Goal: Task Accomplishment & Management: Complete application form

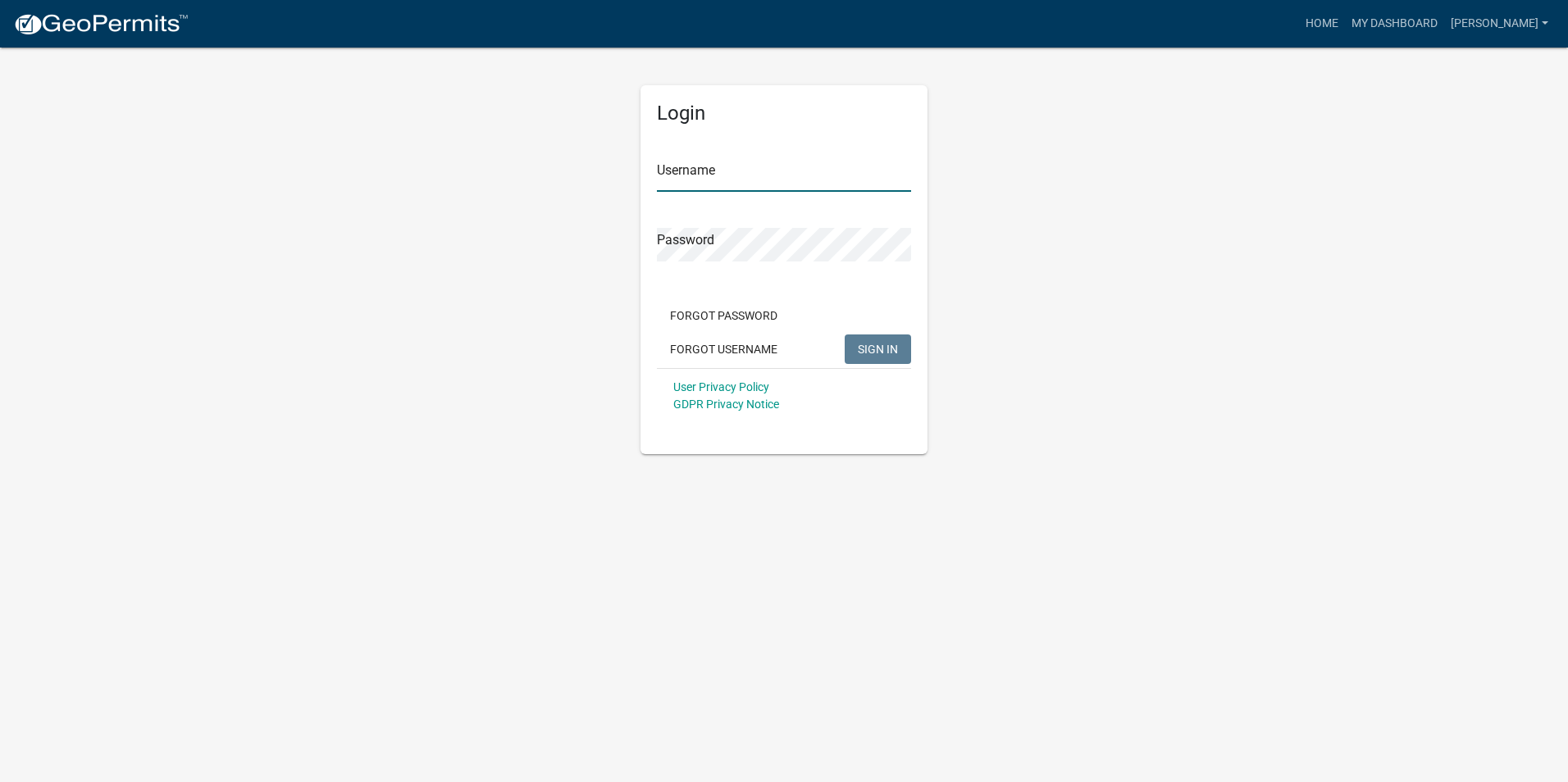
type input "[PERSON_NAME]"
click at [868, 346] on span "SIGN IN" at bounding box center [877, 348] width 40 height 13
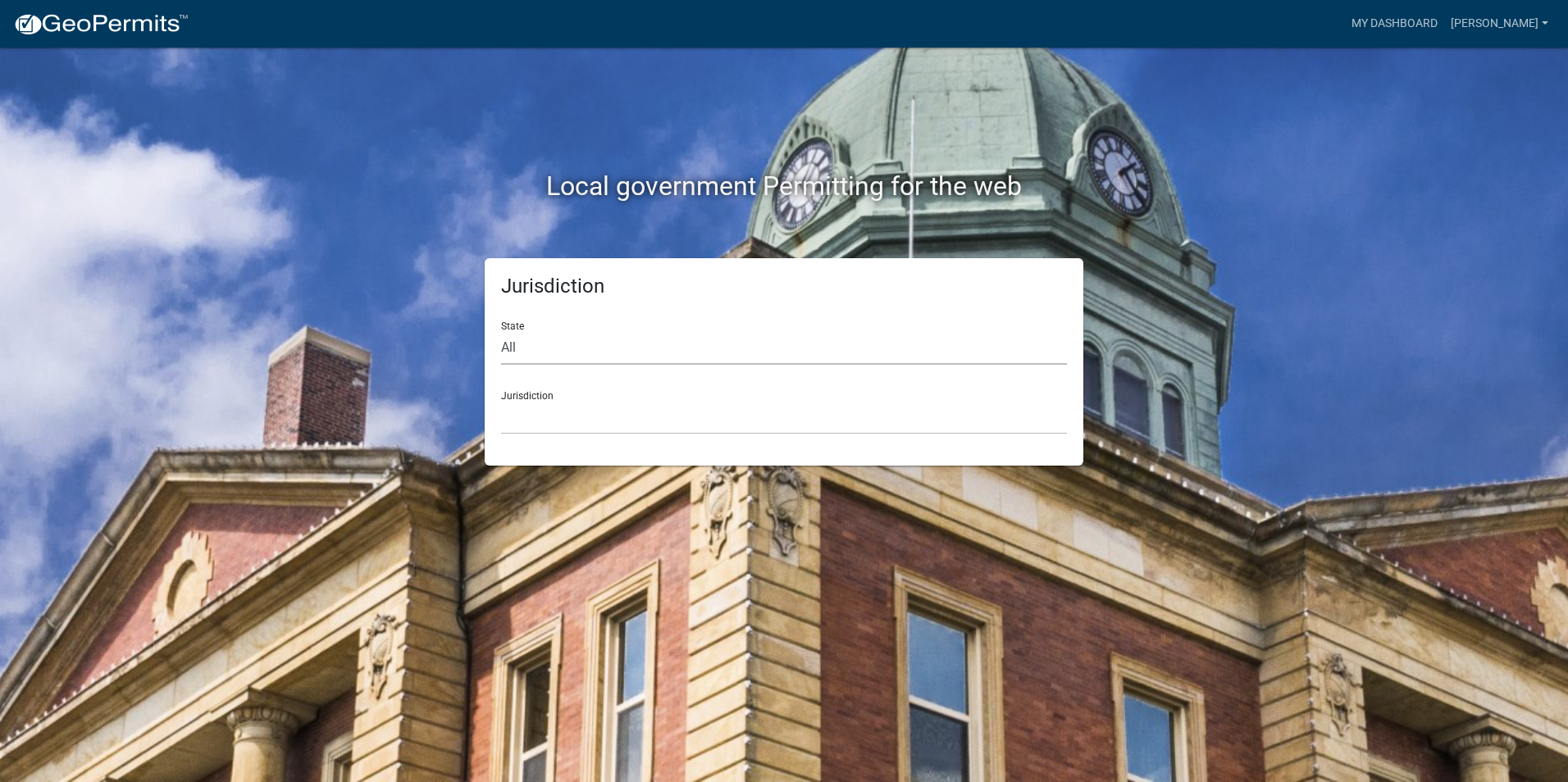
click at [520, 351] on select "All [US_STATE] [US_STATE] [US_STATE] [US_STATE] [US_STATE] [US_STATE] [US_STATE…" at bounding box center [783, 348] width 566 height 33
select select "[US_STATE]"
click at [501, 331] on select "All [US_STATE] [US_STATE] [US_STATE] [US_STATE] [US_STATE] [US_STATE] [US_STATE…" at bounding box center [783, 348] width 566 height 33
click at [540, 424] on select "City of [GEOGRAPHIC_DATA], [US_STATE] City of [GEOGRAPHIC_DATA], [US_STATE] Cit…" at bounding box center [783, 418] width 566 height 33
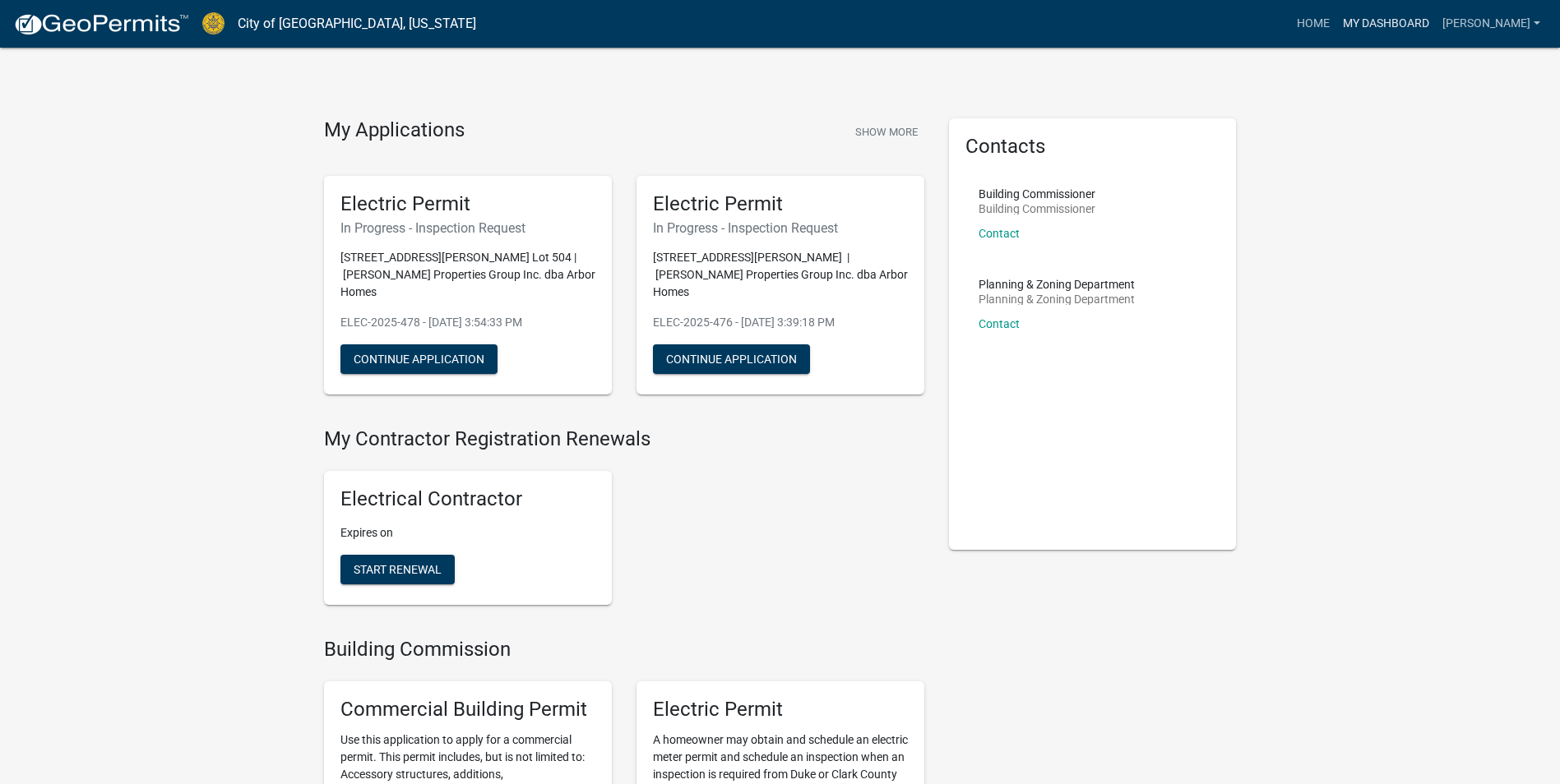
click at [1364, 23] on link "My Dashboard" at bounding box center [1386, 24] width 100 height 32
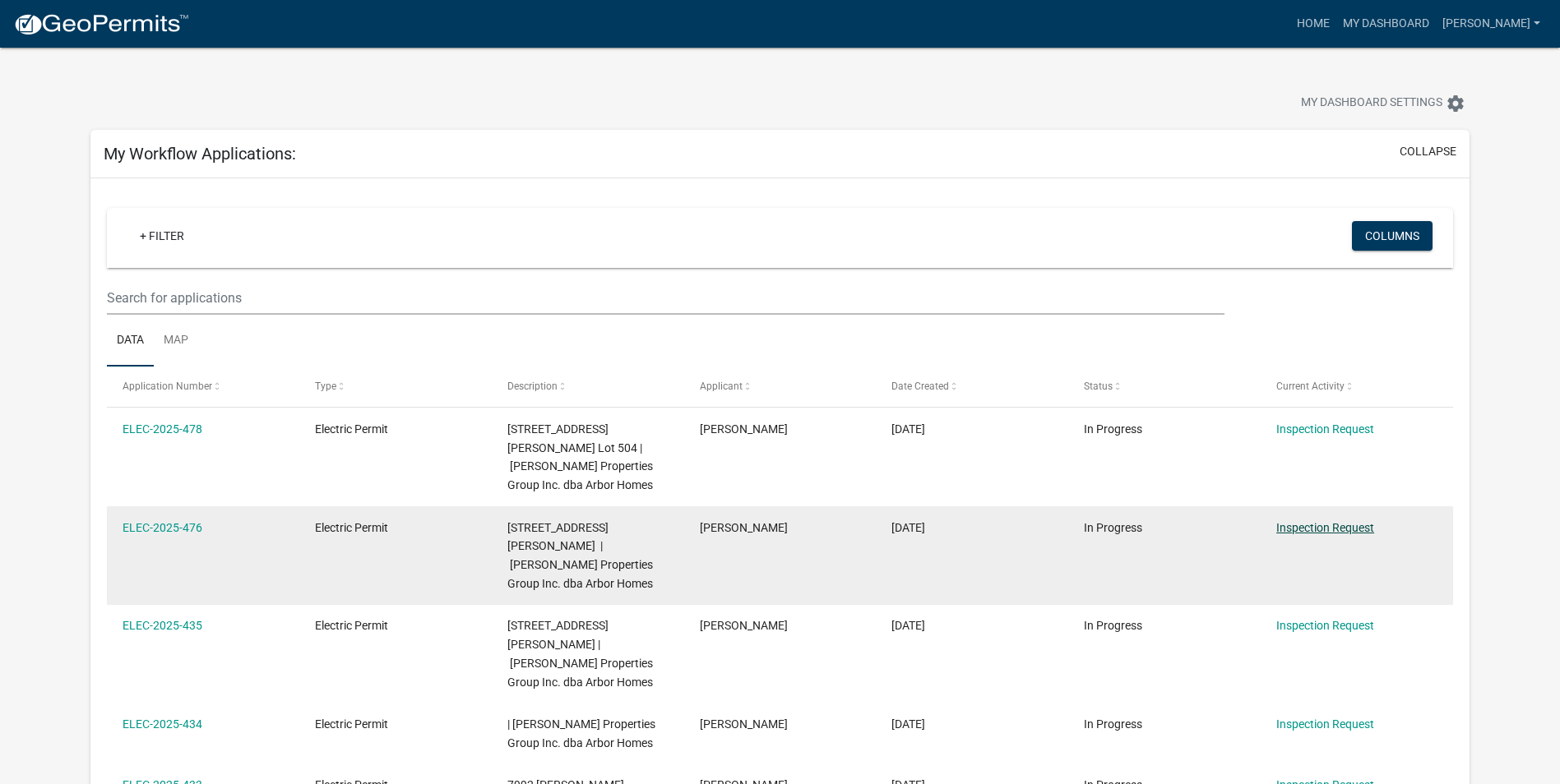
click at [1307, 522] on link "Inspection Request" at bounding box center [1325, 528] width 98 height 13
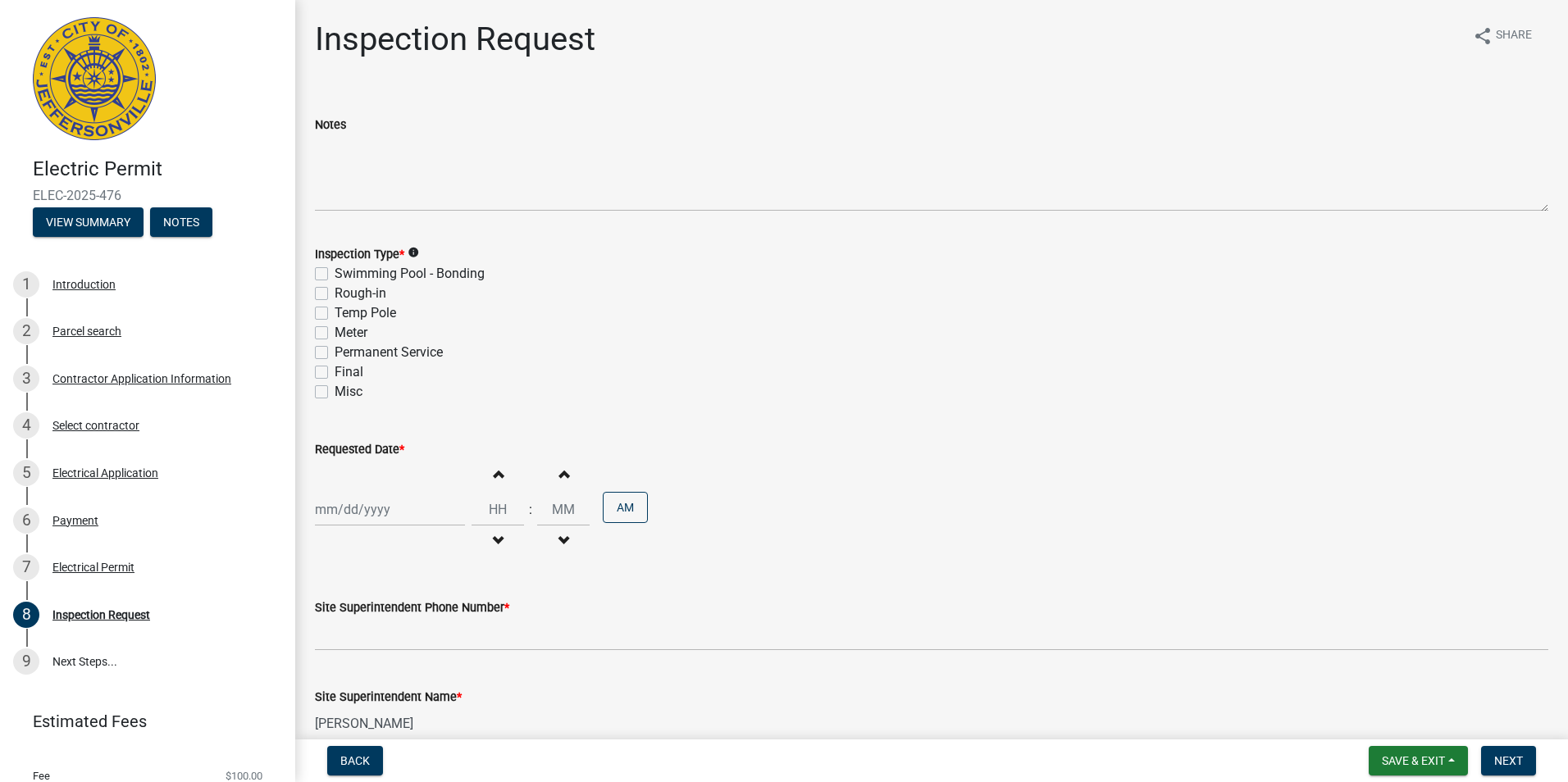
click at [334, 290] on label "Rough-in" at bounding box center [360, 293] width 52 height 20
click at [334, 290] on input "Rough-in" at bounding box center [339, 288] width 11 height 11
checkbox input "true"
checkbox input "false"
checkbox input "true"
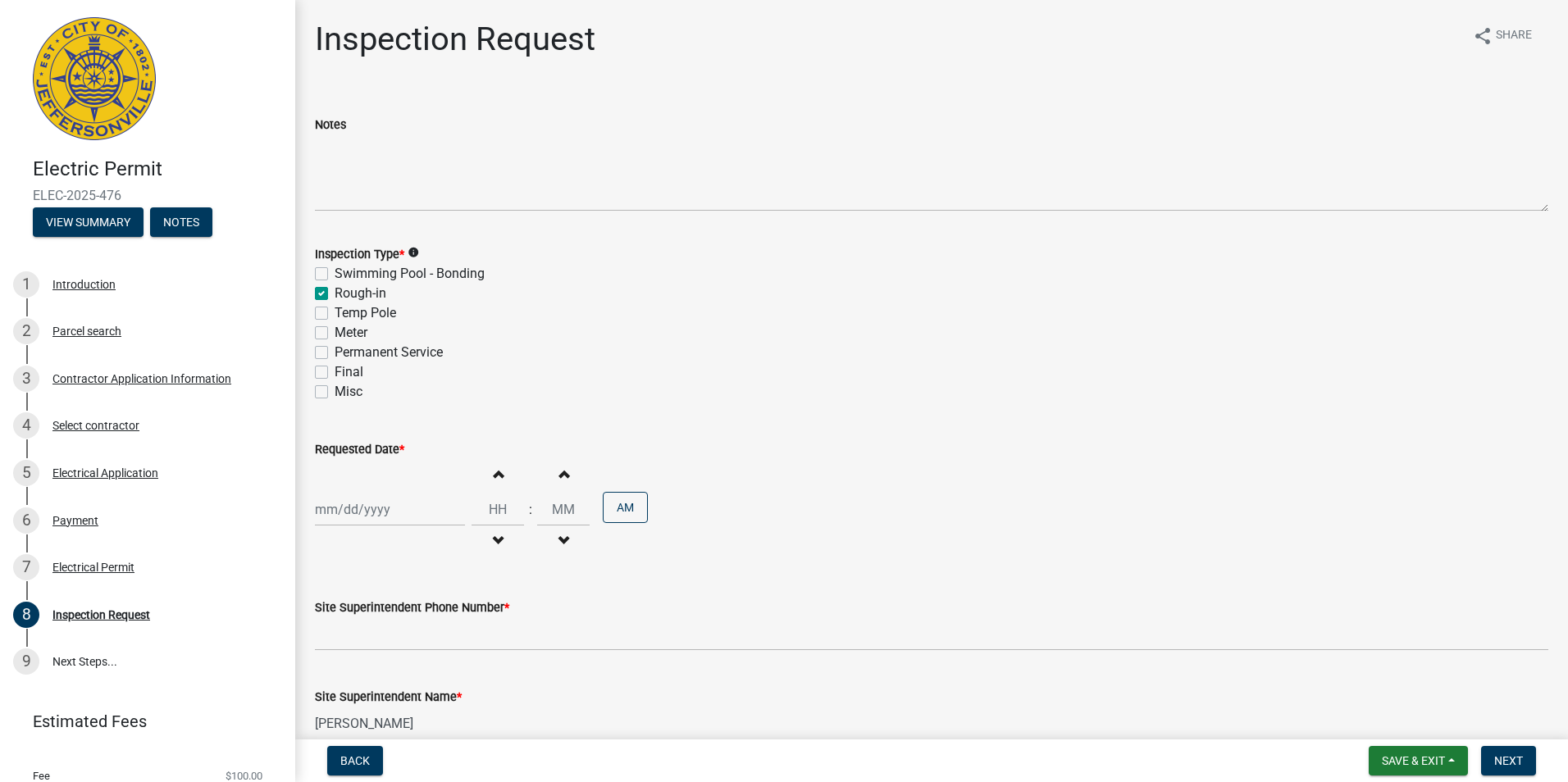
checkbox input "false"
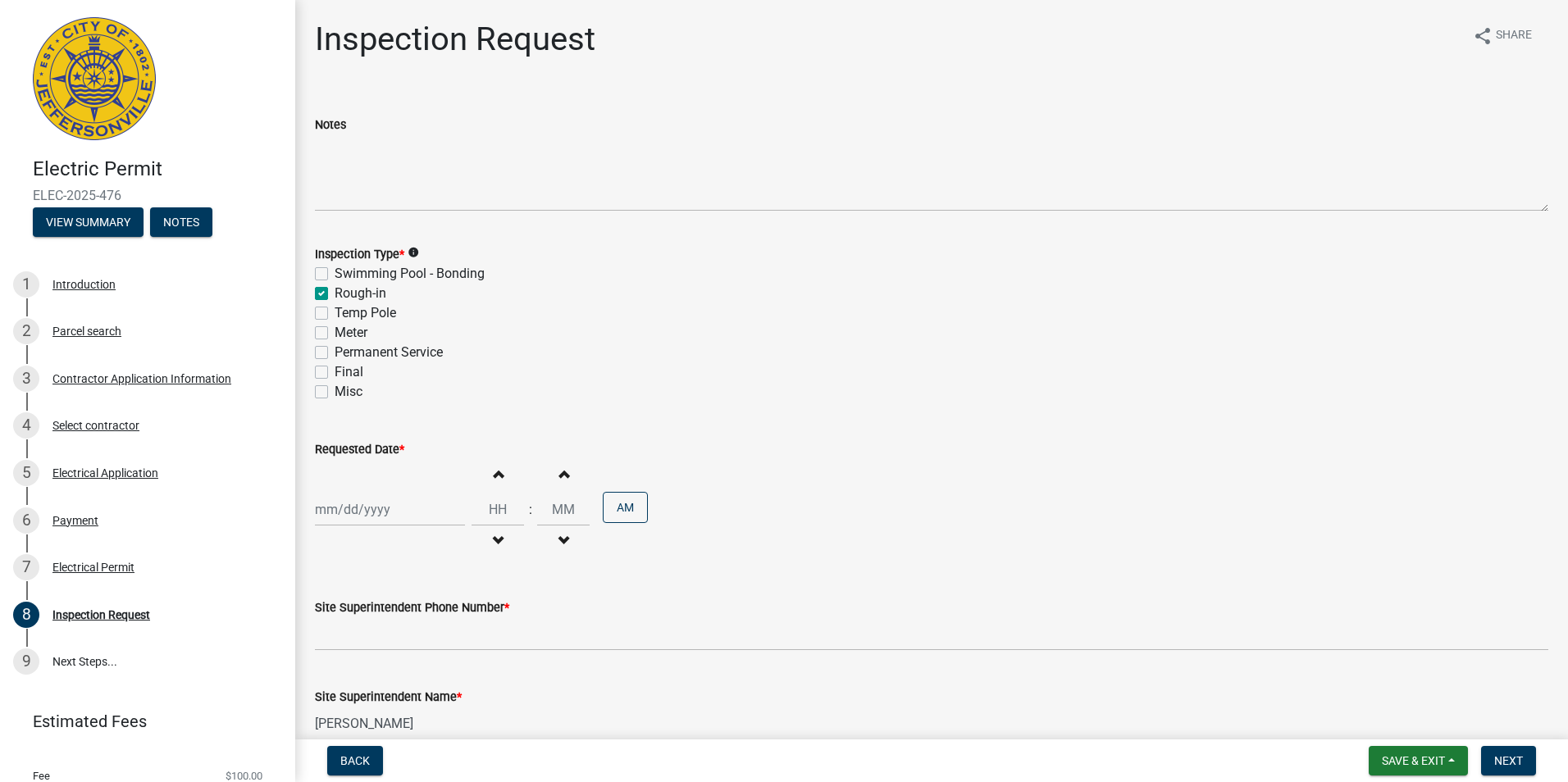
select select "9"
select select "2025"
click at [387, 511] on div "[PERSON_NAME] Feb Mar Apr [PERSON_NAME][DATE] Oct Nov [DATE] 1526 1527 1528 152…" at bounding box center [390, 510] width 151 height 33
drag, startPoint x: 716, startPoint y: 323, endPoint x: 657, endPoint y: 338, distance: 60.9
click at [717, 323] on div "Meter" at bounding box center [932, 332] width 1234 height 20
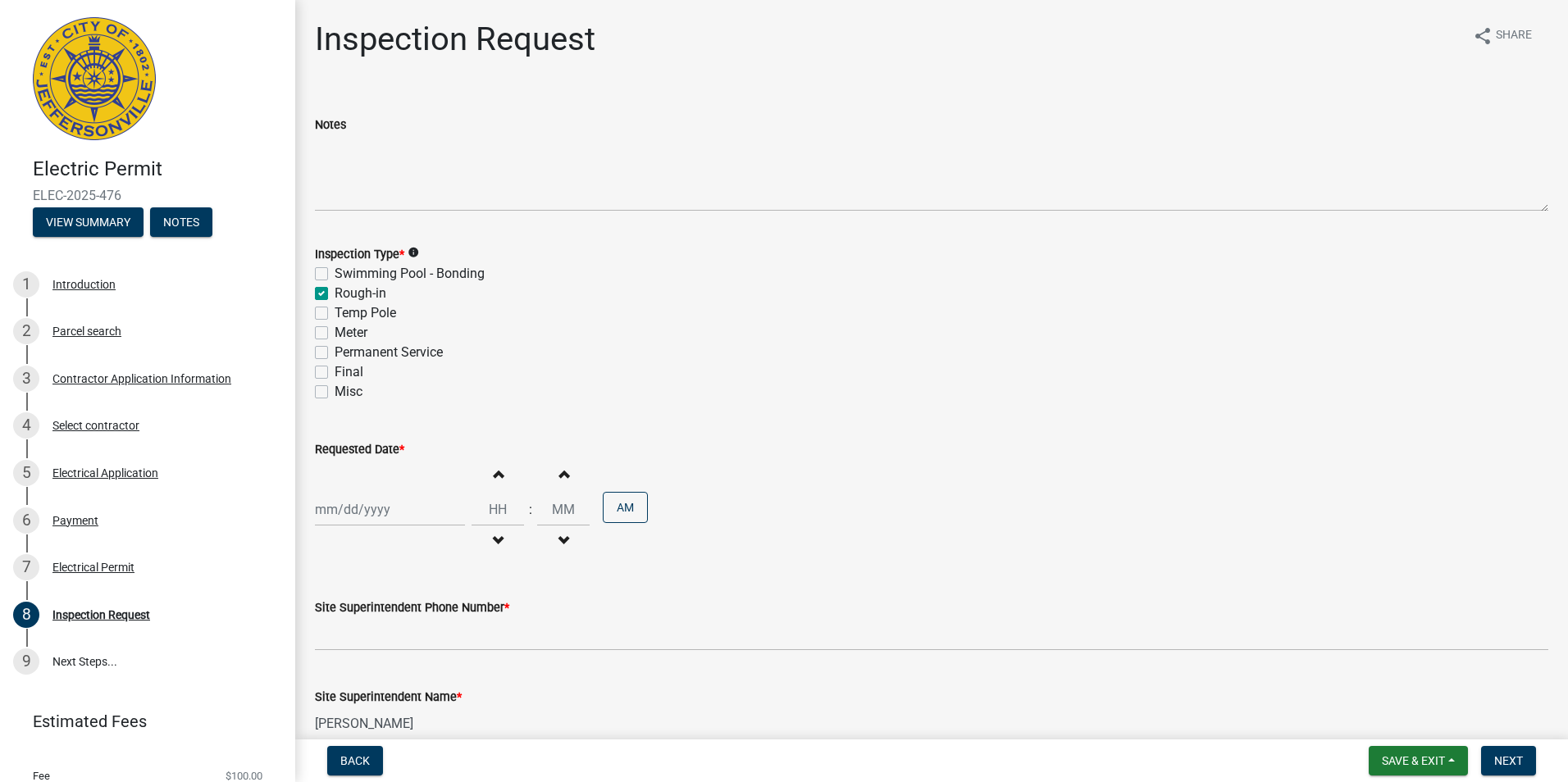
click at [334, 354] on label "Permanent Service" at bounding box center [389, 352] width 108 height 20
click at [334, 353] on input "Permanent Service" at bounding box center [339, 347] width 11 height 11
checkbox input "true"
checkbox input "false"
checkbox input "true"
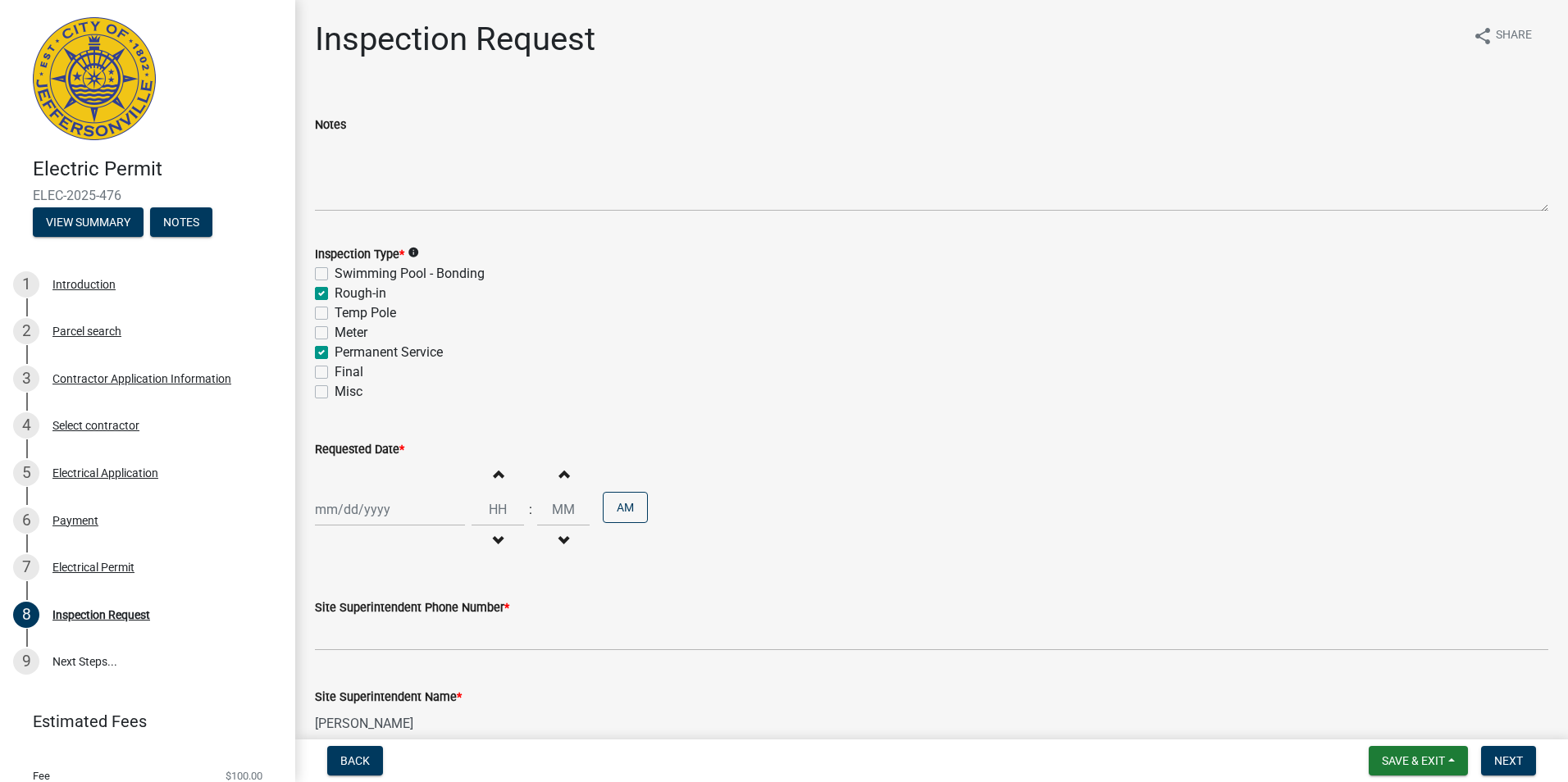
checkbox input "false"
checkbox input "true"
checkbox input "false"
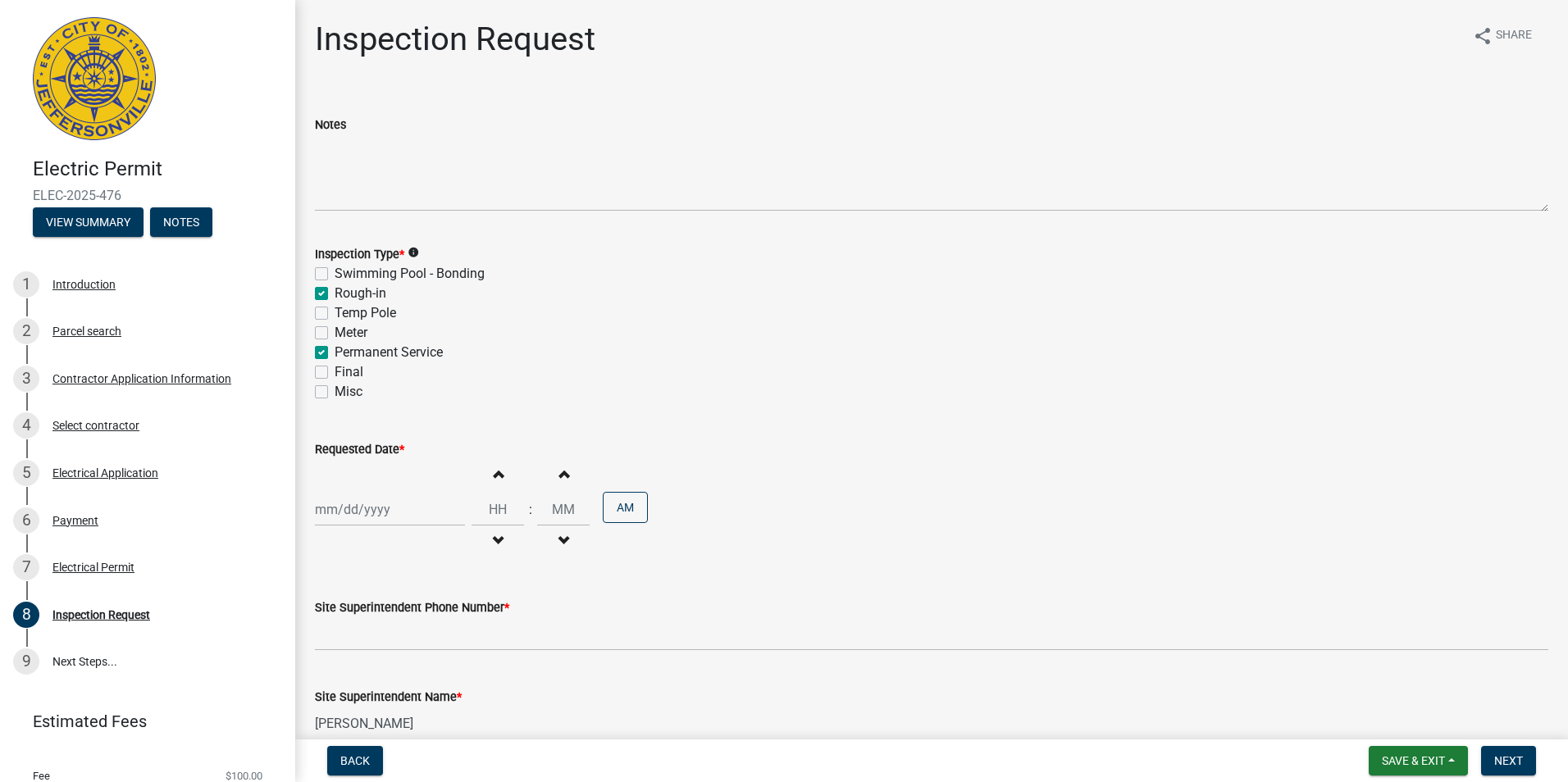
click at [334, 333] on label "Meter" at bounding box center [350, 332] width 32 height 20
click at [334, 333] on input "Meter" at bounding box center [339, 328] width 11 height 11
checkbox input "true"
checkbox input "false"
checkbox input "true"
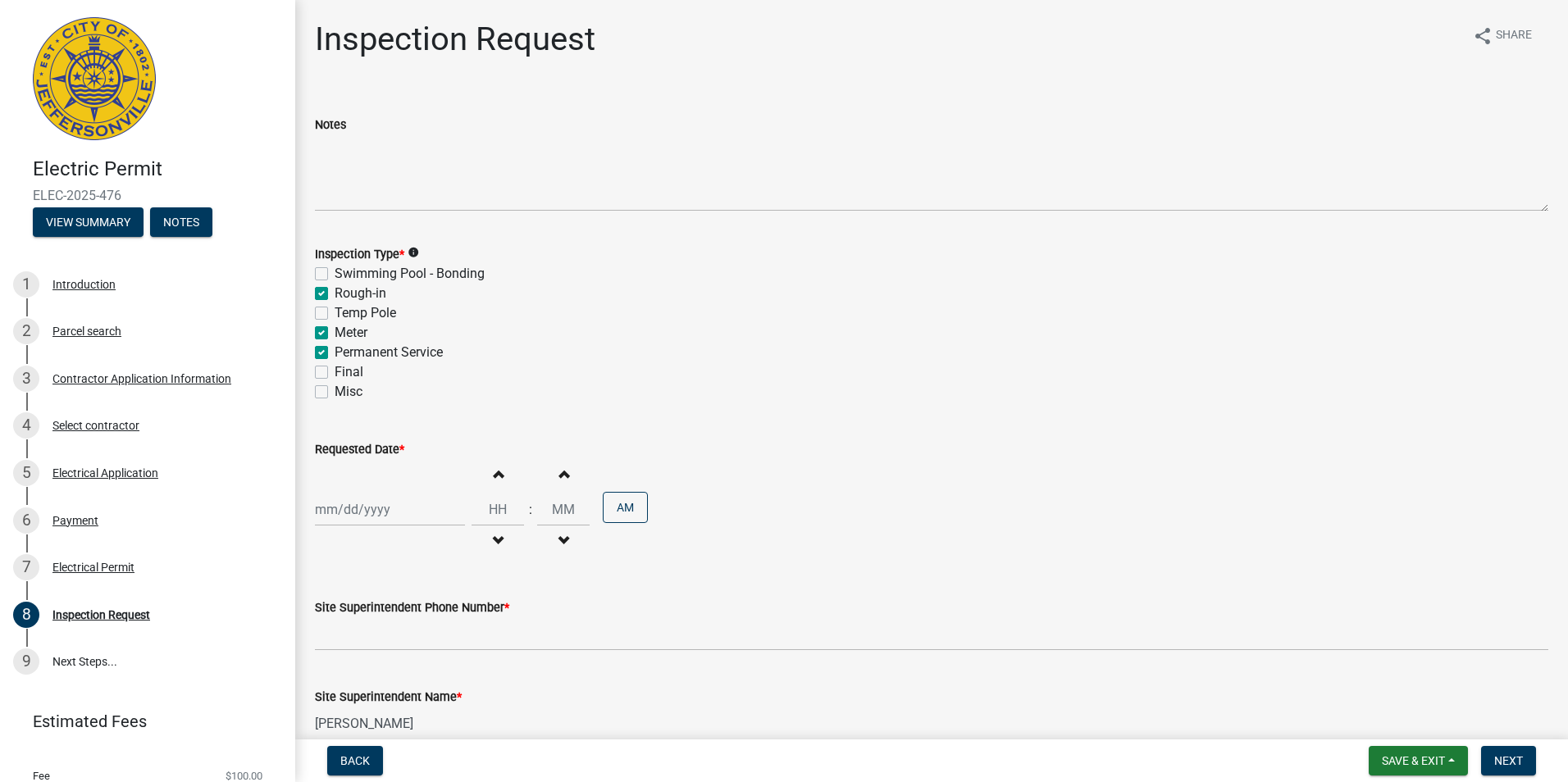
checkbox input "false"
checkbox input "true"
checkbox input "false"
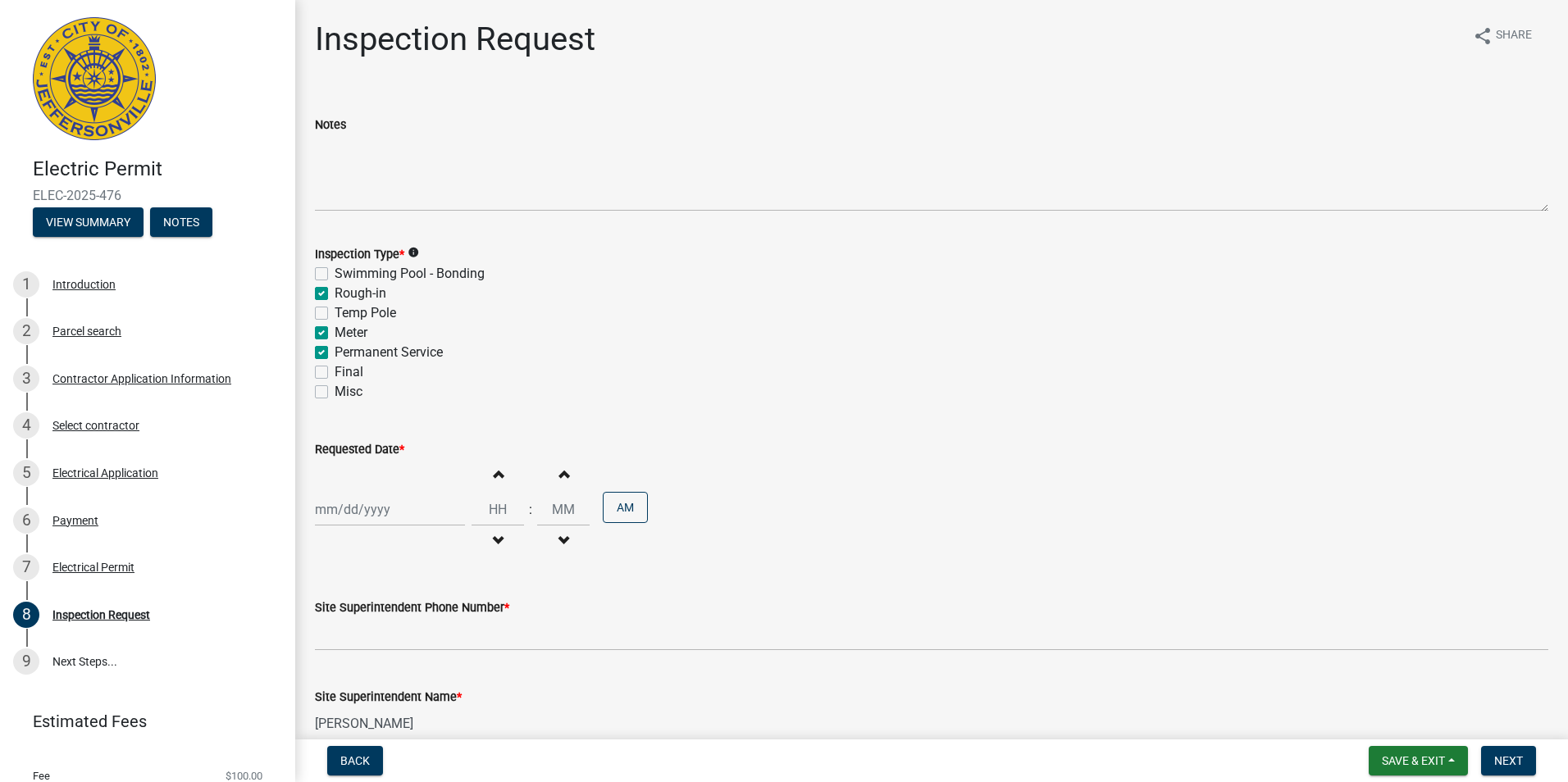
select select "9"
select select "2025"
click at [421, 508] on div "[PERSON_NAME] Feb Mar Apr [PERSON_NAME][DATE] Oct Nov [DATE] 1526 1527 1528 152…" at bounding box center [390, 510] width 151 height 33
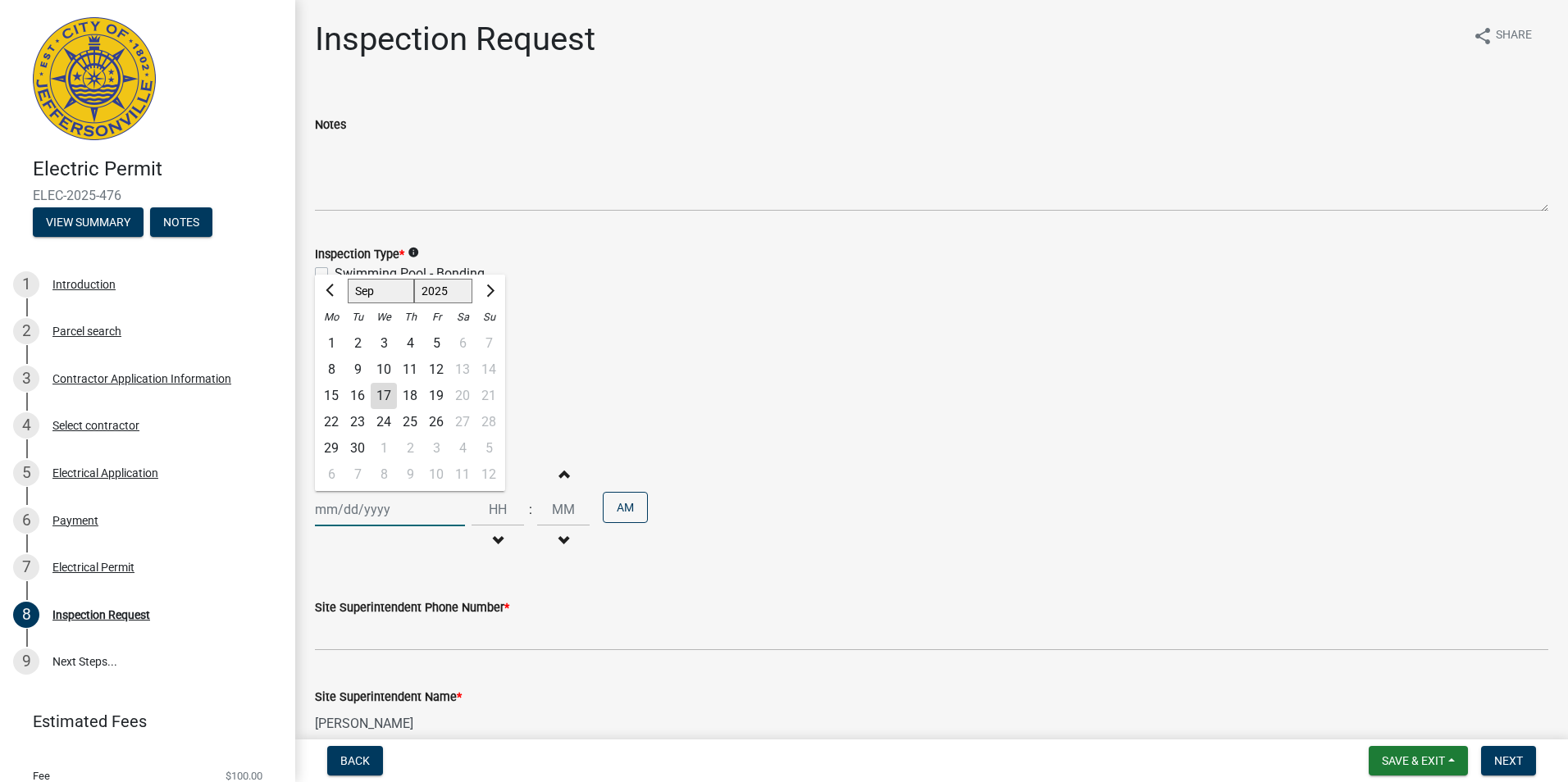
type input "[DATE]"
type input "10"
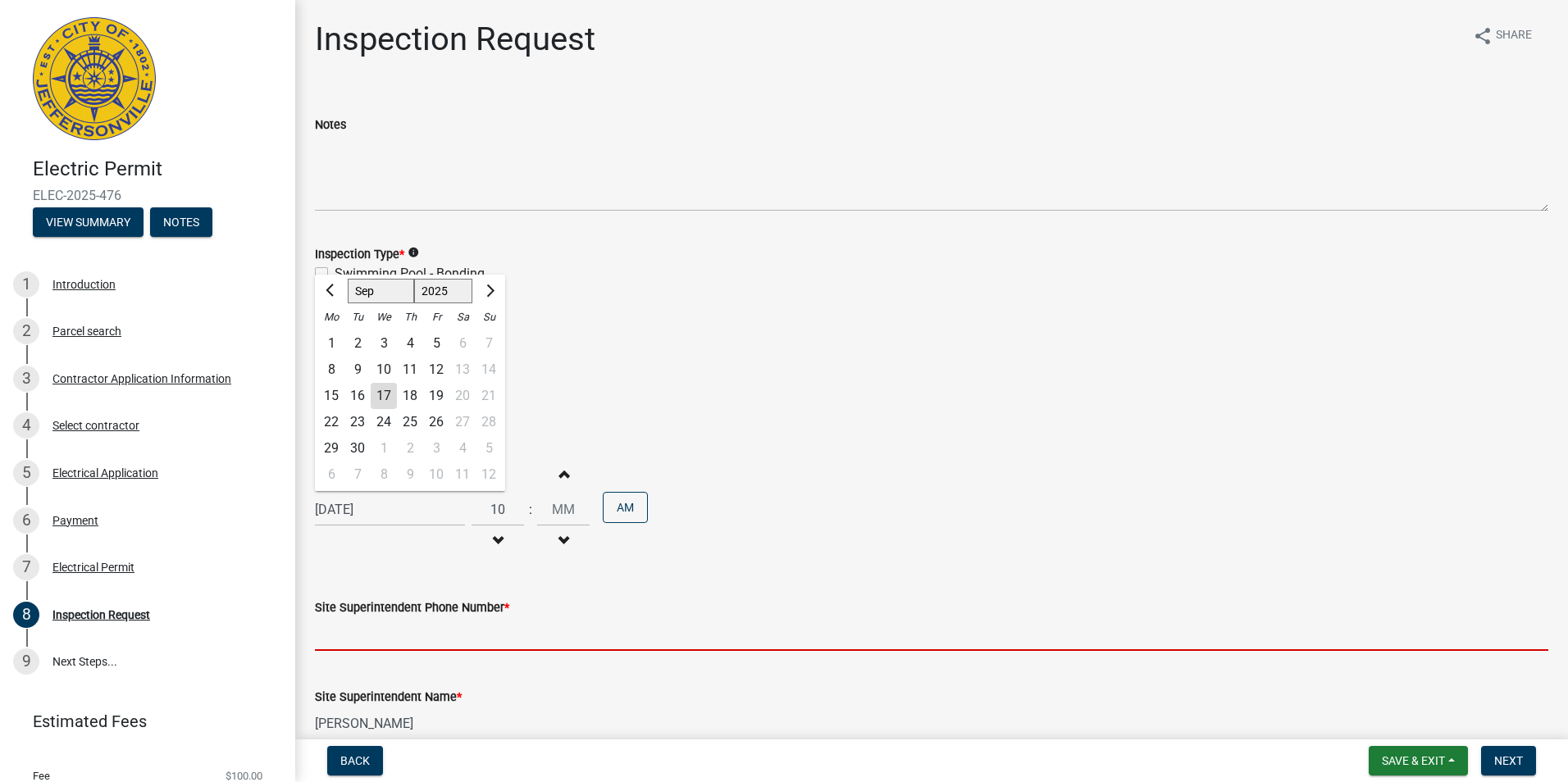
type input "[PHONE_NUMBER]"
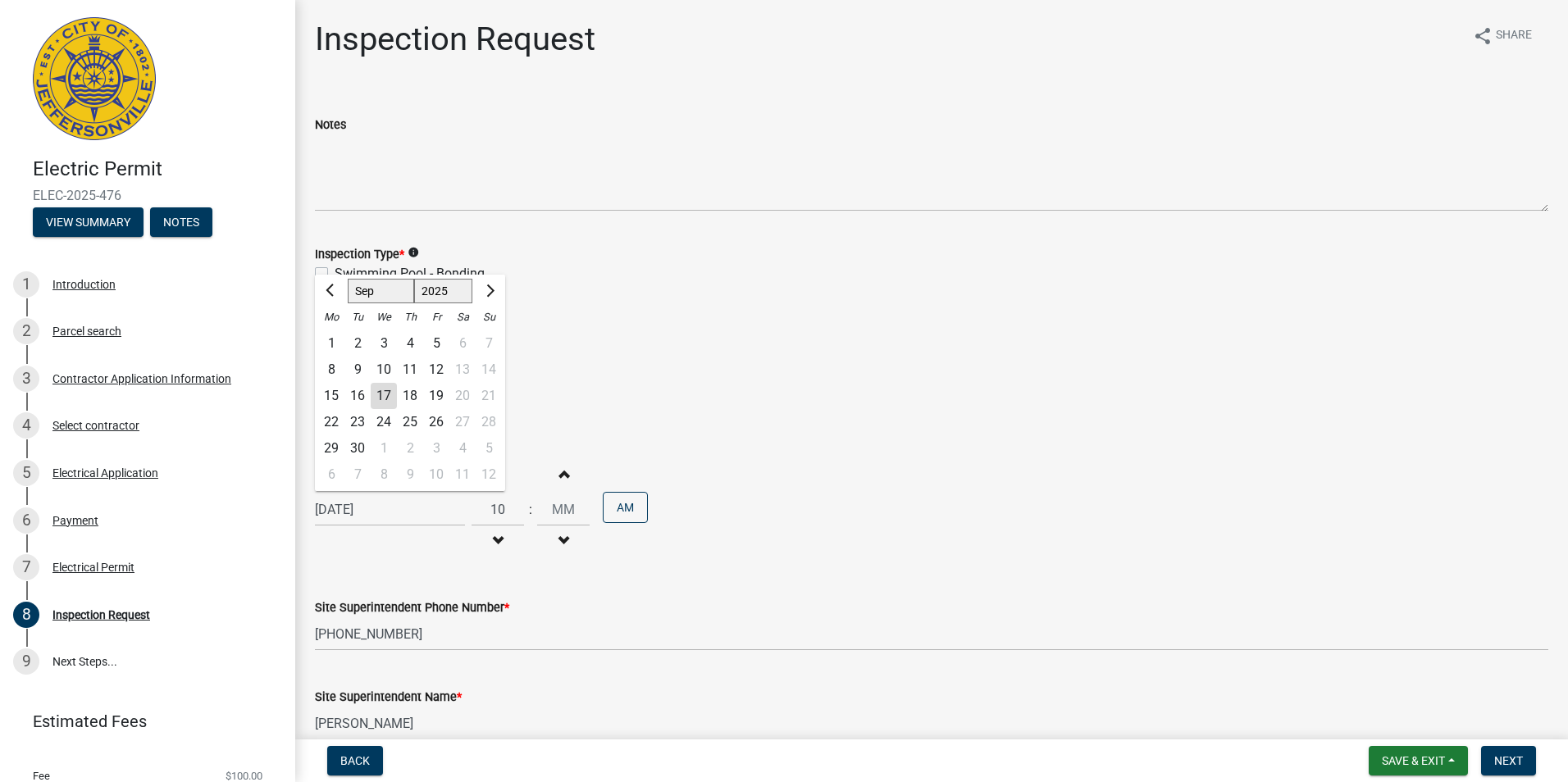
type input "[EMAIL_ADDRESS][PERSON_NAME][DOMAIN_NAME]"
type input "00"
click at [516, 555] on div "Increment hours 10 Decrement hours" at bounding box center [497, 510] width 52 height 101
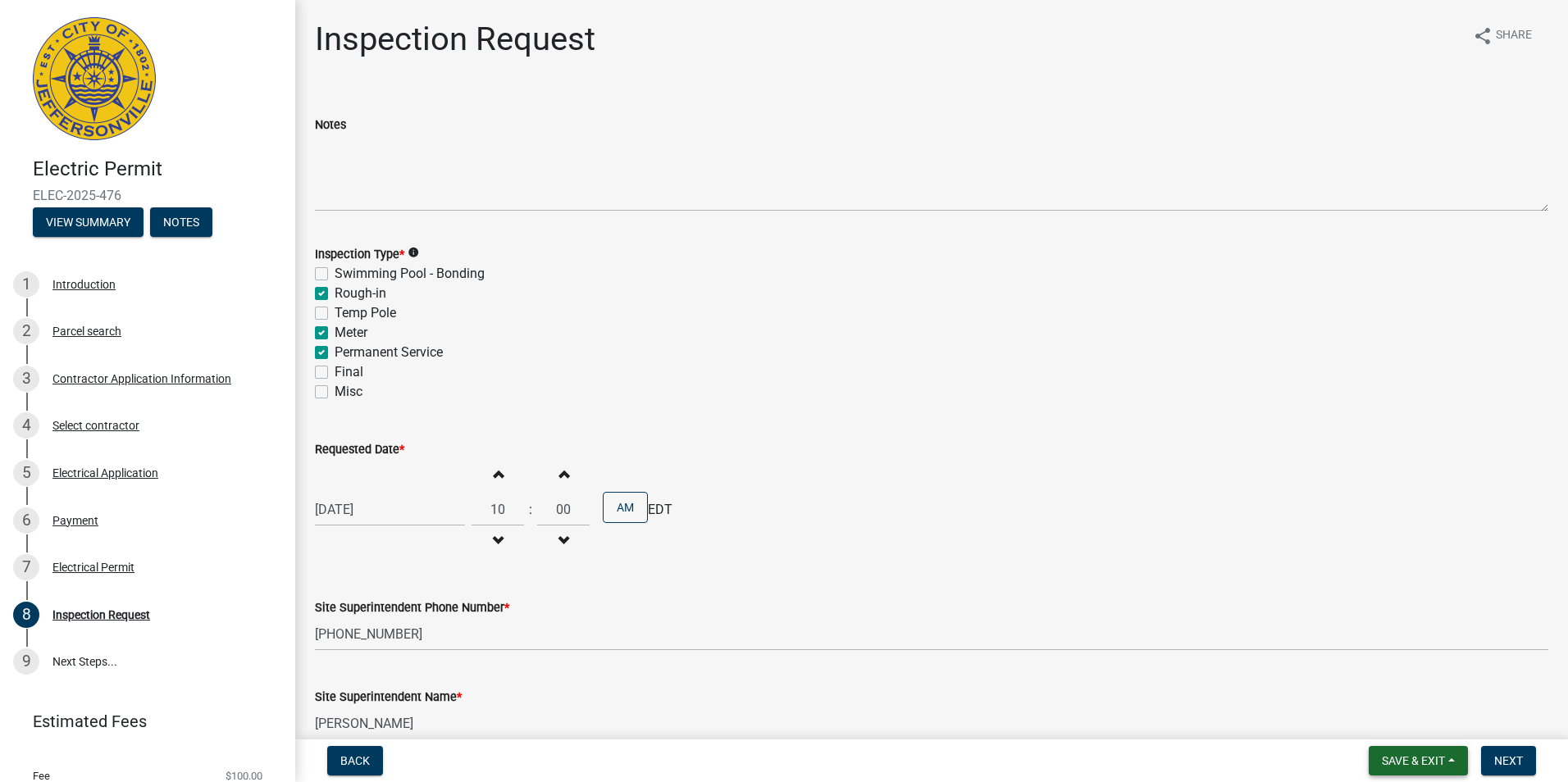
click at [1415, 759] on span "Save & Exit" at bounding box center [1414, 760] width 63 height 13
click at [424, 518] on div "[DATE]" at bounding box center [390, 510] width 151 height 33
select select "9"
select select "2025"
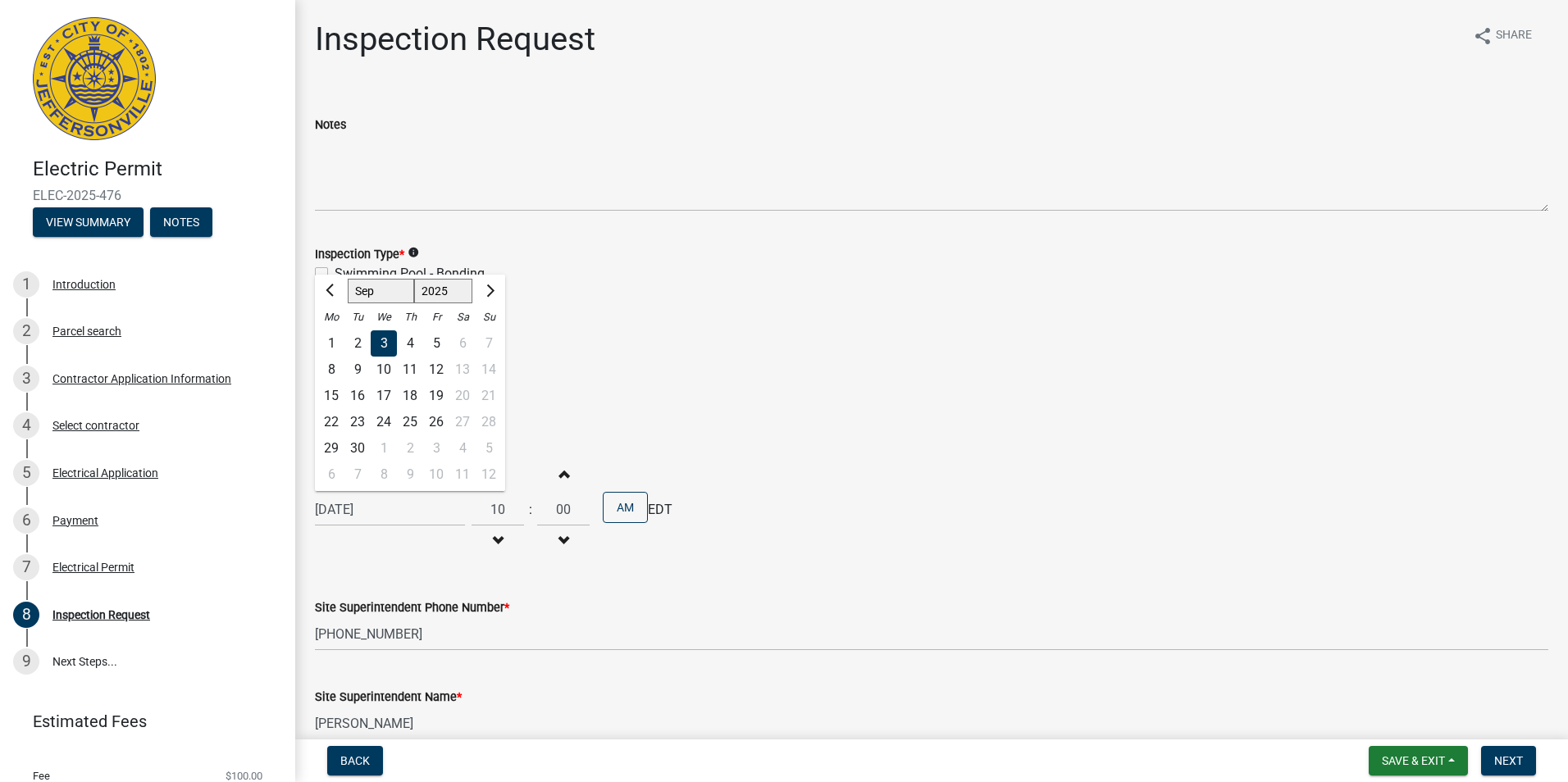
click at [356, 390] on div "16" at bounding box center [357, 395] width 27 height 27
type input "[DATE]"
click at [356, 512] on div "[DATE]" at bounding box center [390, 510] width 151 height 33
select select "9"
select select "2025"
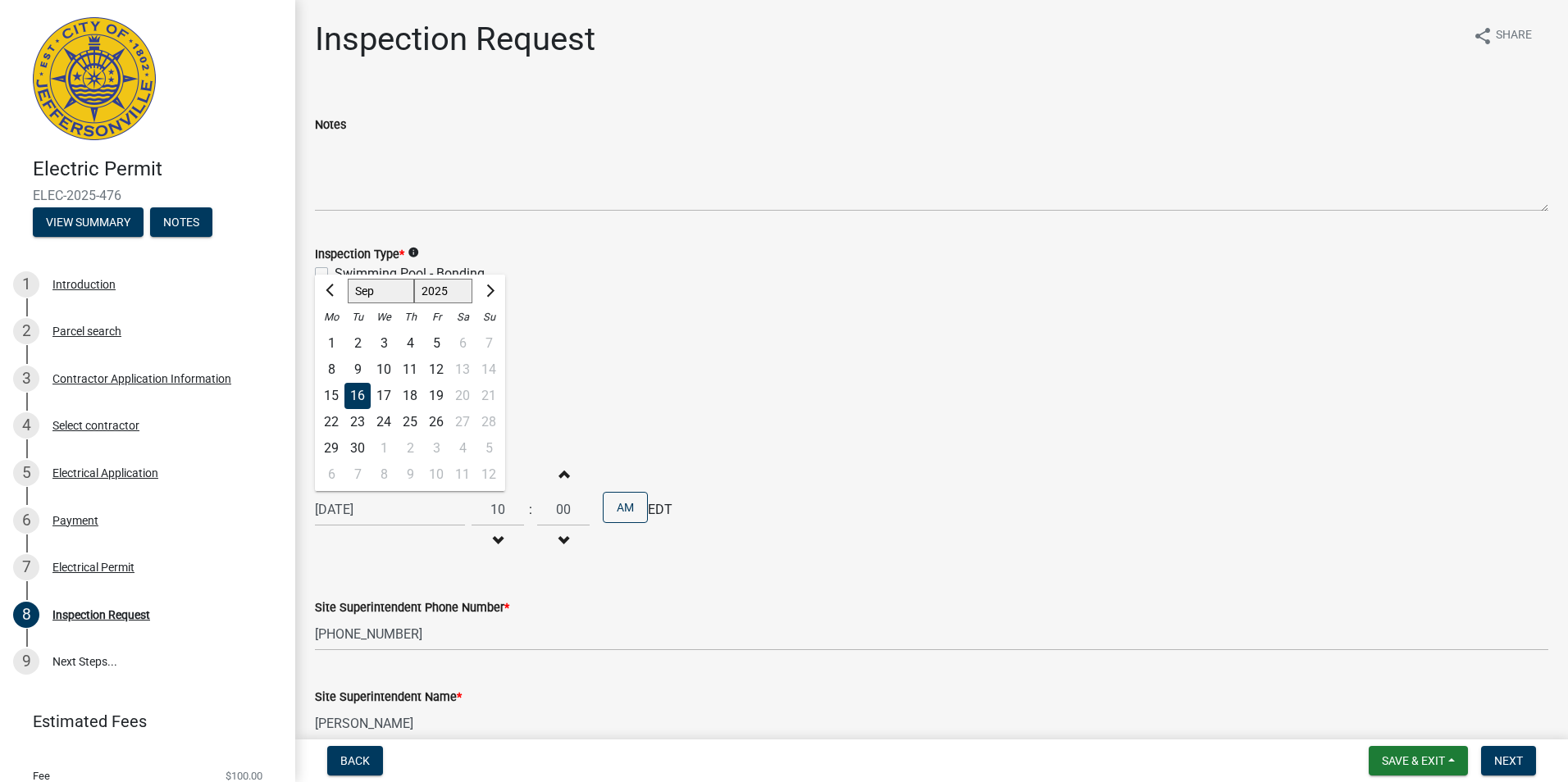
click at [383, 394] on div "17" at bounding box center [384, 395] width 27 height 27
type input "[DATE]"
click at [1383, 754] on span "Save & Exit" at bounding box center [1414, 760] width 63 height 13
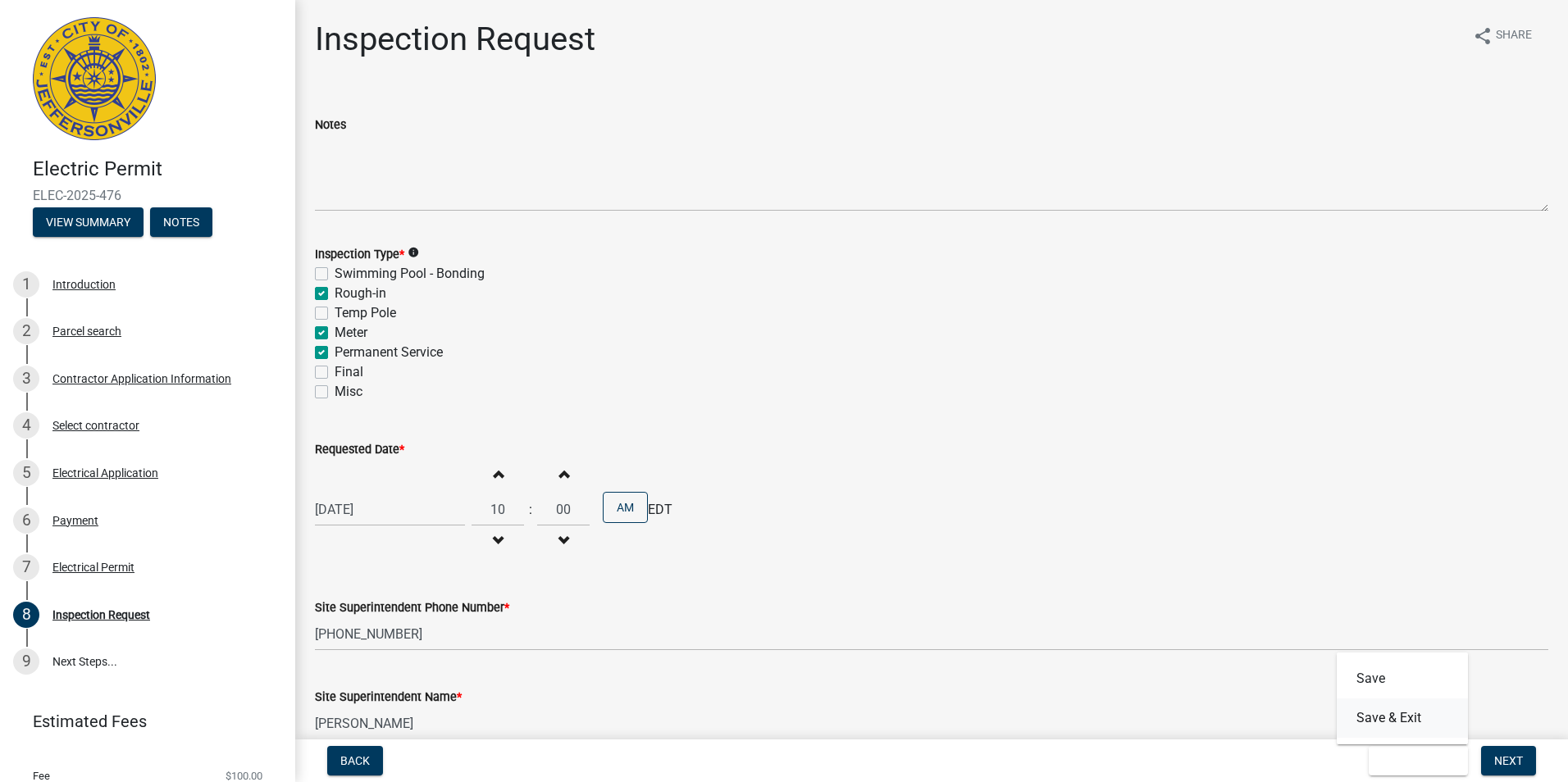
click at [1402, 714] on button "Save & Exit" at bounding box center [1402, 718] width 131 height 39
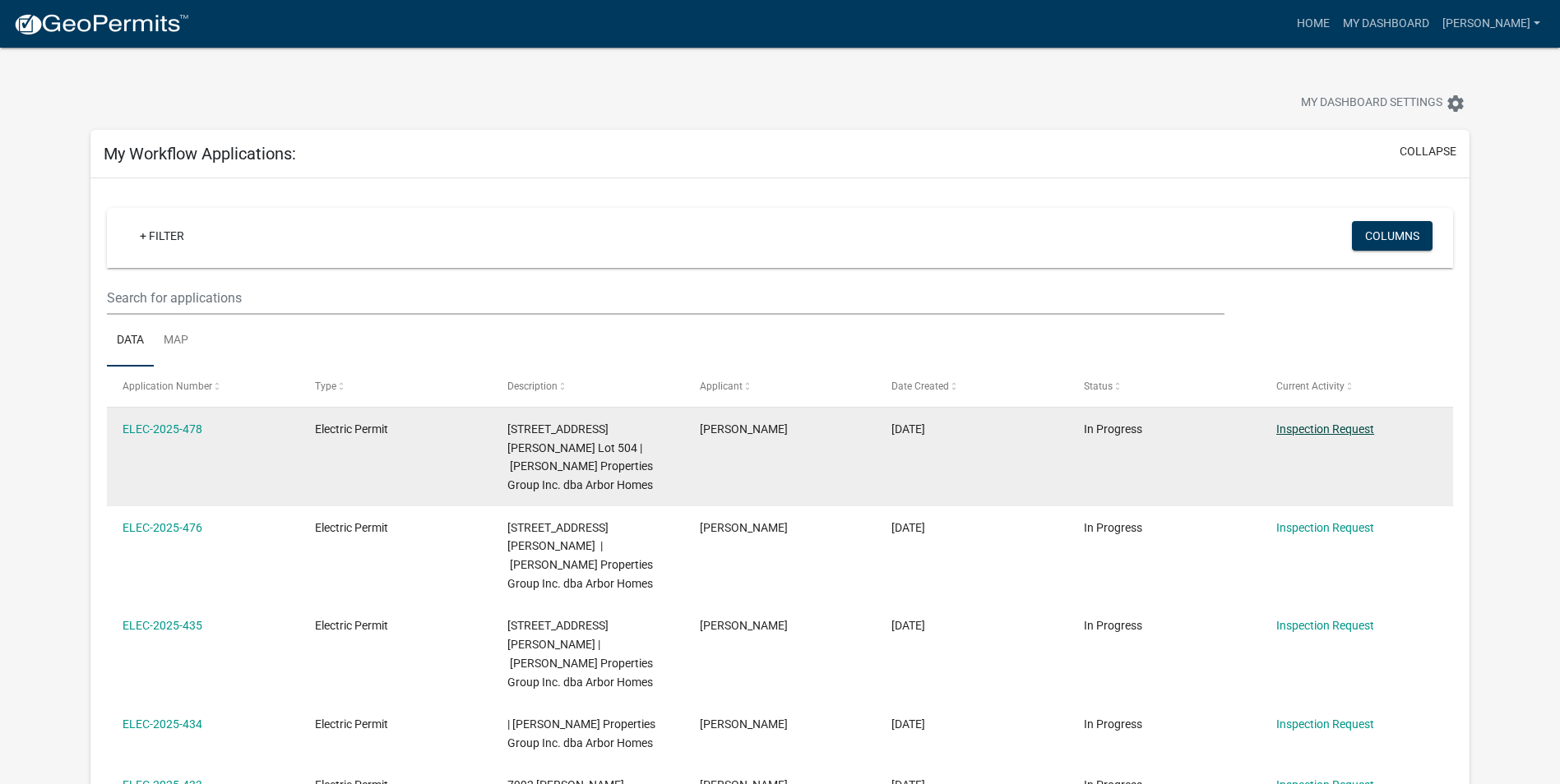
click at [1344, 430] on link "Inspection Request" at bounding box center [1325, 428] width 98 height 13
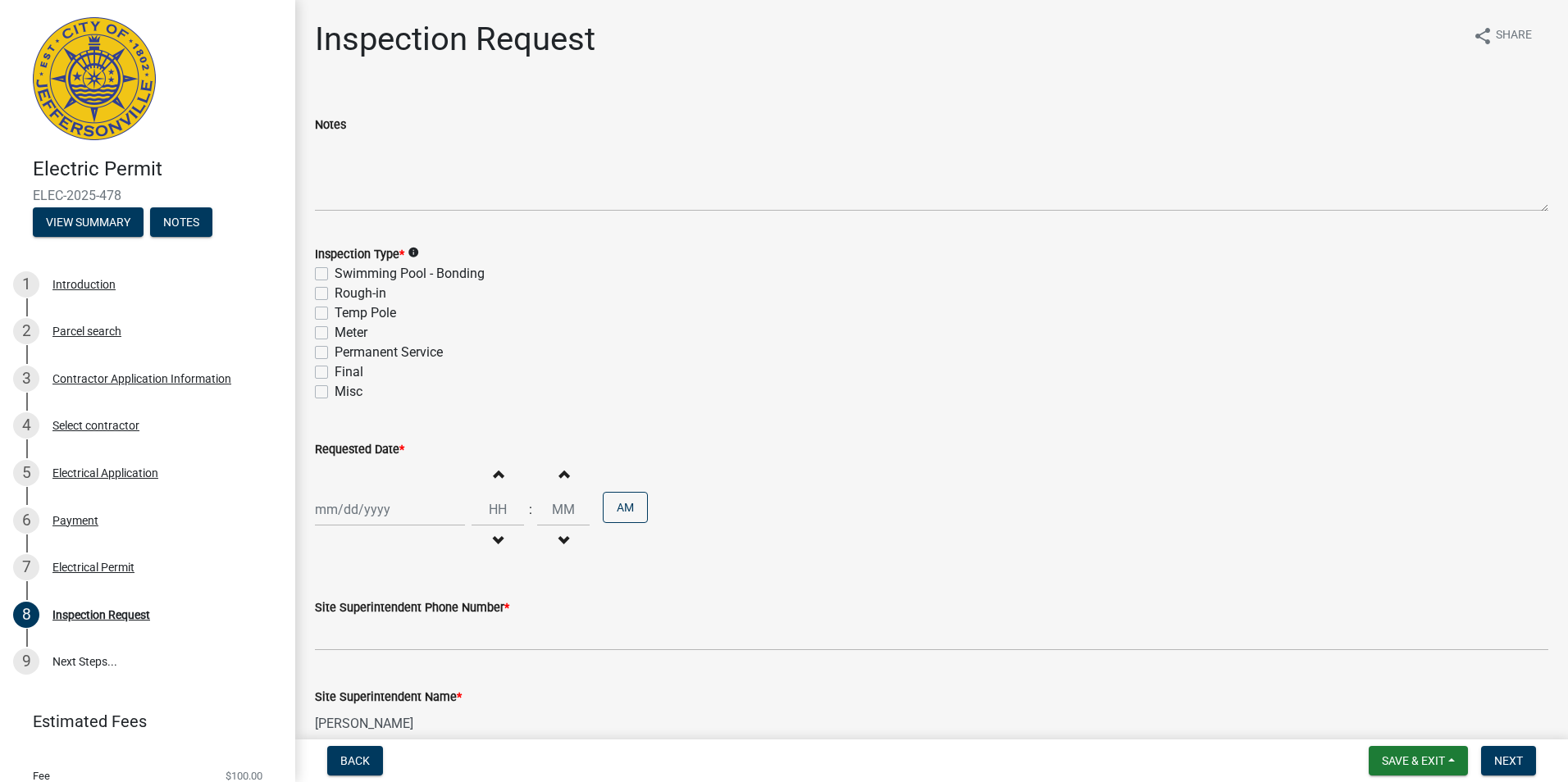
click at [430, 509] on div at bounding box center [390, 510] width 151 height 33
select select "9"
select select "2025"
click at [514, 554] on div "Increment hours Decrement hours" at bounding box center [497, 510] width 52 height 101
click at [494, 475] on span "button" at bounding box center [498, 473] width 8 height 13
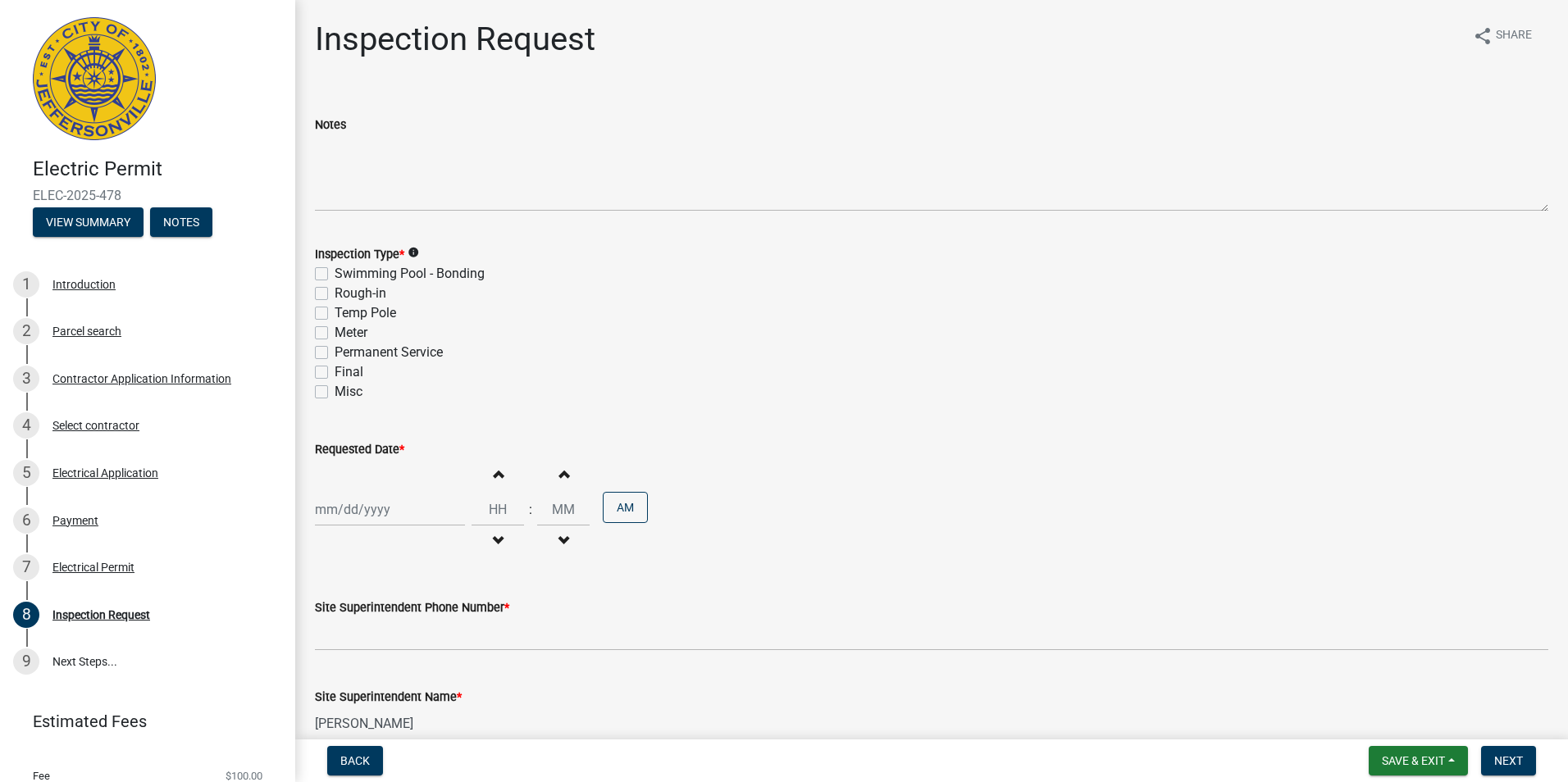
type input "01"
type input "00"
click at [494, 475] on span "button" at bounding box center [498, 473] width 8 height 13
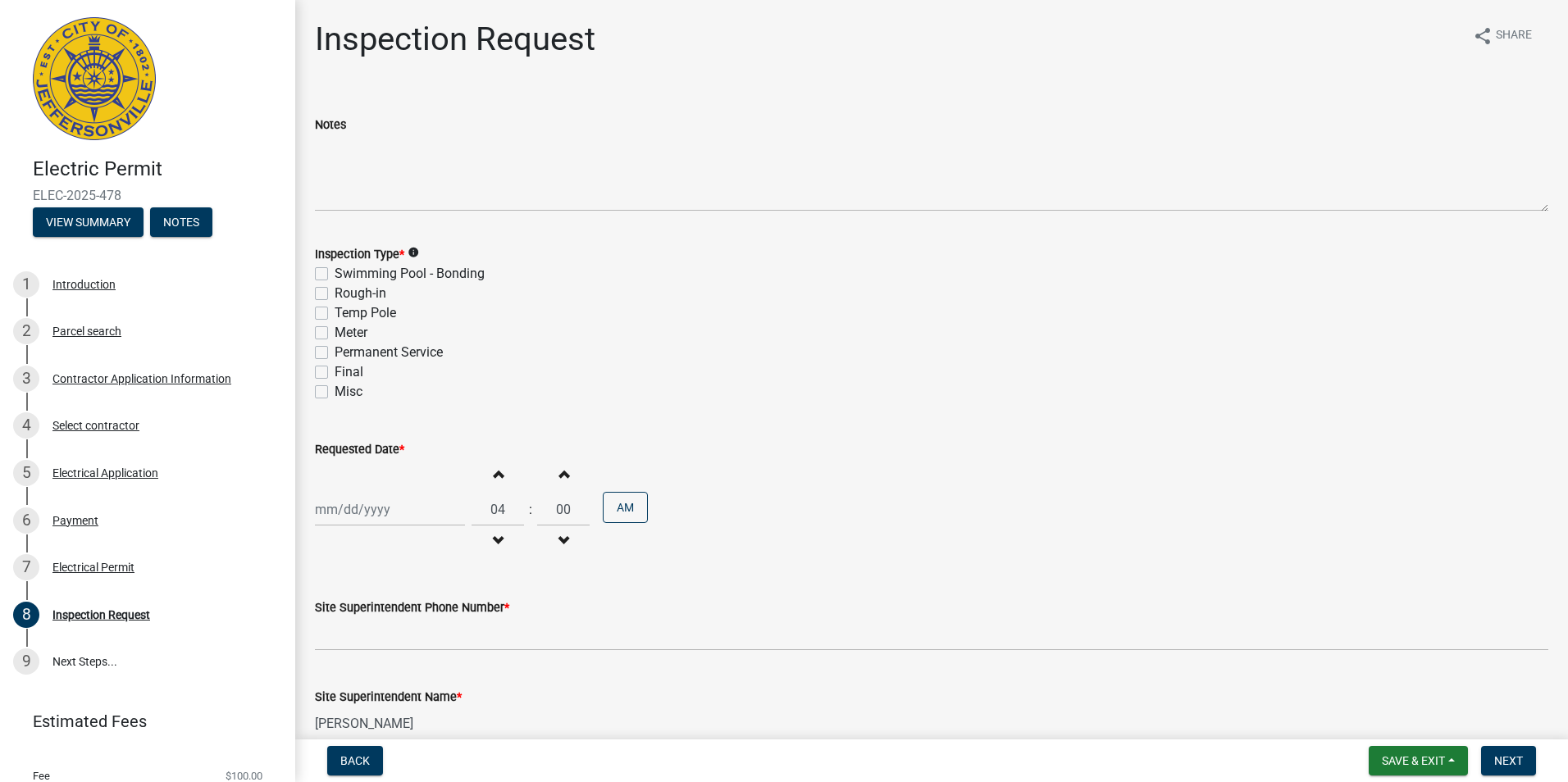
click at [494, 475] on span "button" at bounding box center [498, 473] width 8 height 13
click at [494, 542] on span "button" at bounding box center [498, 541] width 8 height 13
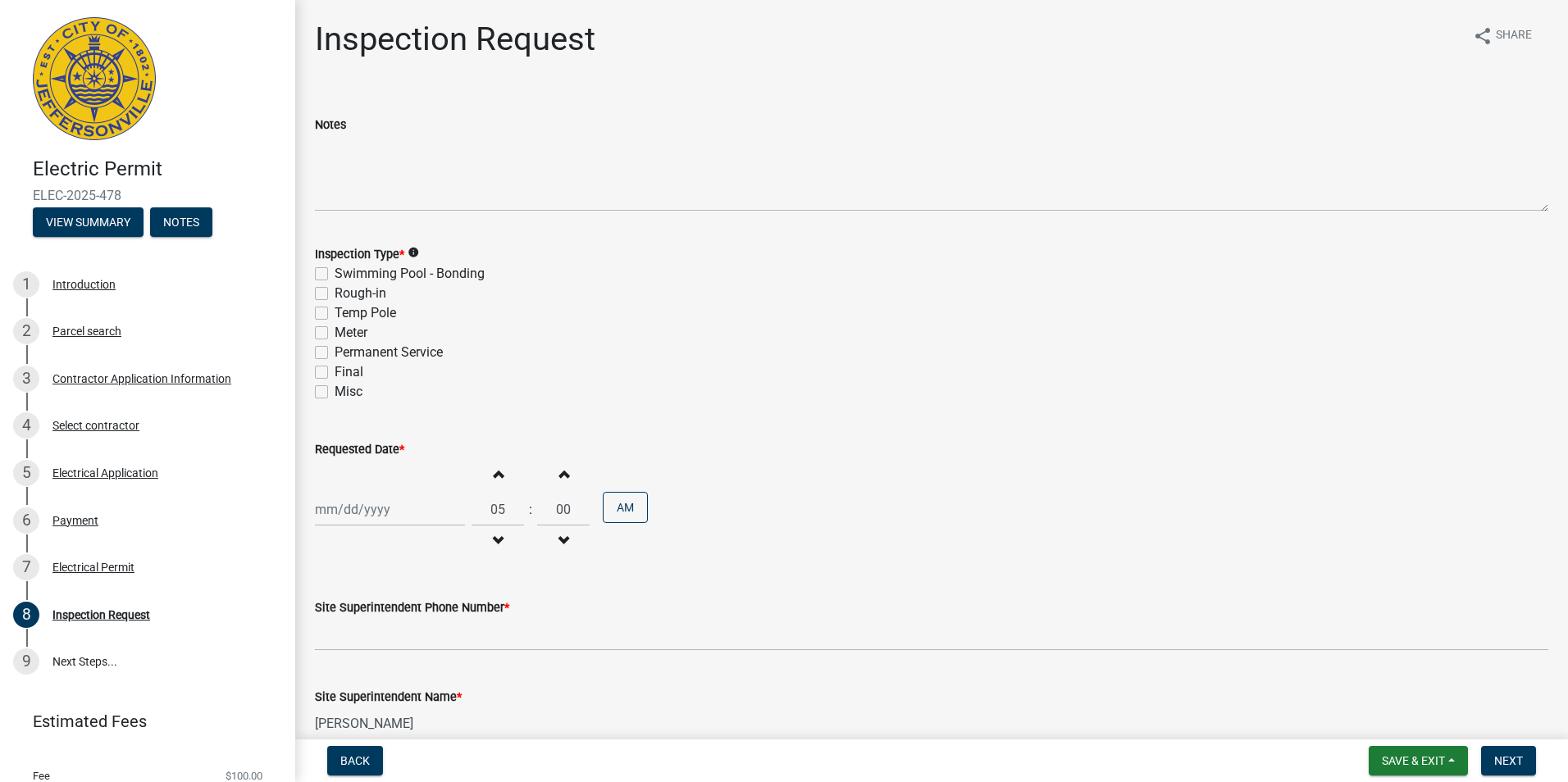
click at [494, 542] on span "button" at bounding box center [498, 541] width 8 height 13
type input "03"
click at [603, 504] on button "AM" at bounding box center [626, 508] width 45 height 31
select select "9"
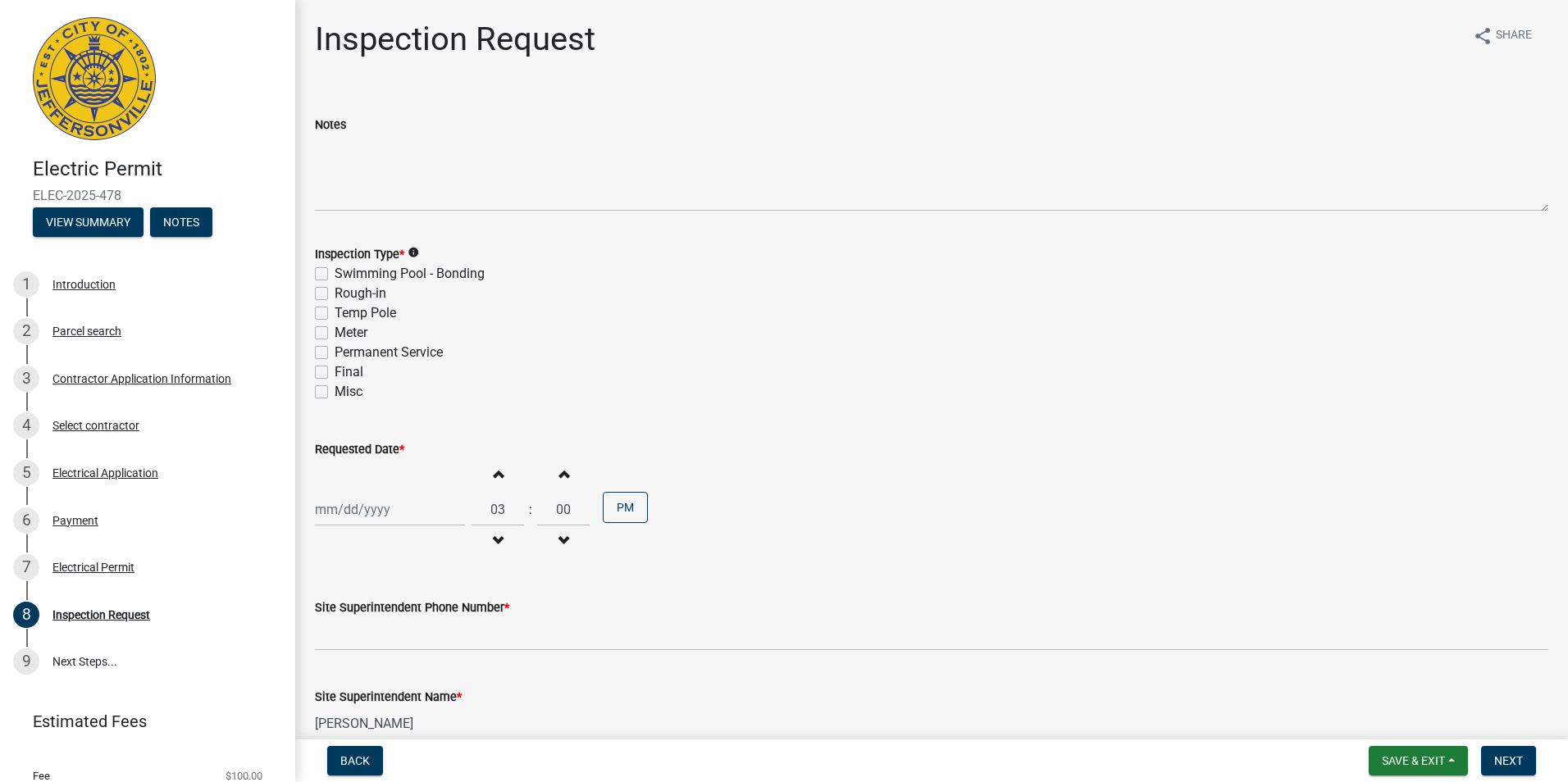
select select "2025"
click at [433, 505] on div "[PERSON_NAME] Feb Mar Apr [PERSON_NAME][DATE] Oct Nov [DATE] 1526 1527 1528 152…" at bounding box center [390, 510] width 151 height 33
click at [384, 394] on div "17" at bounding box center [384, 395] width 27 height 27
type input "[DATE]"
click at [334, 294] on label "Rough-in" at bounding box center [360, 293] width 52 height 20
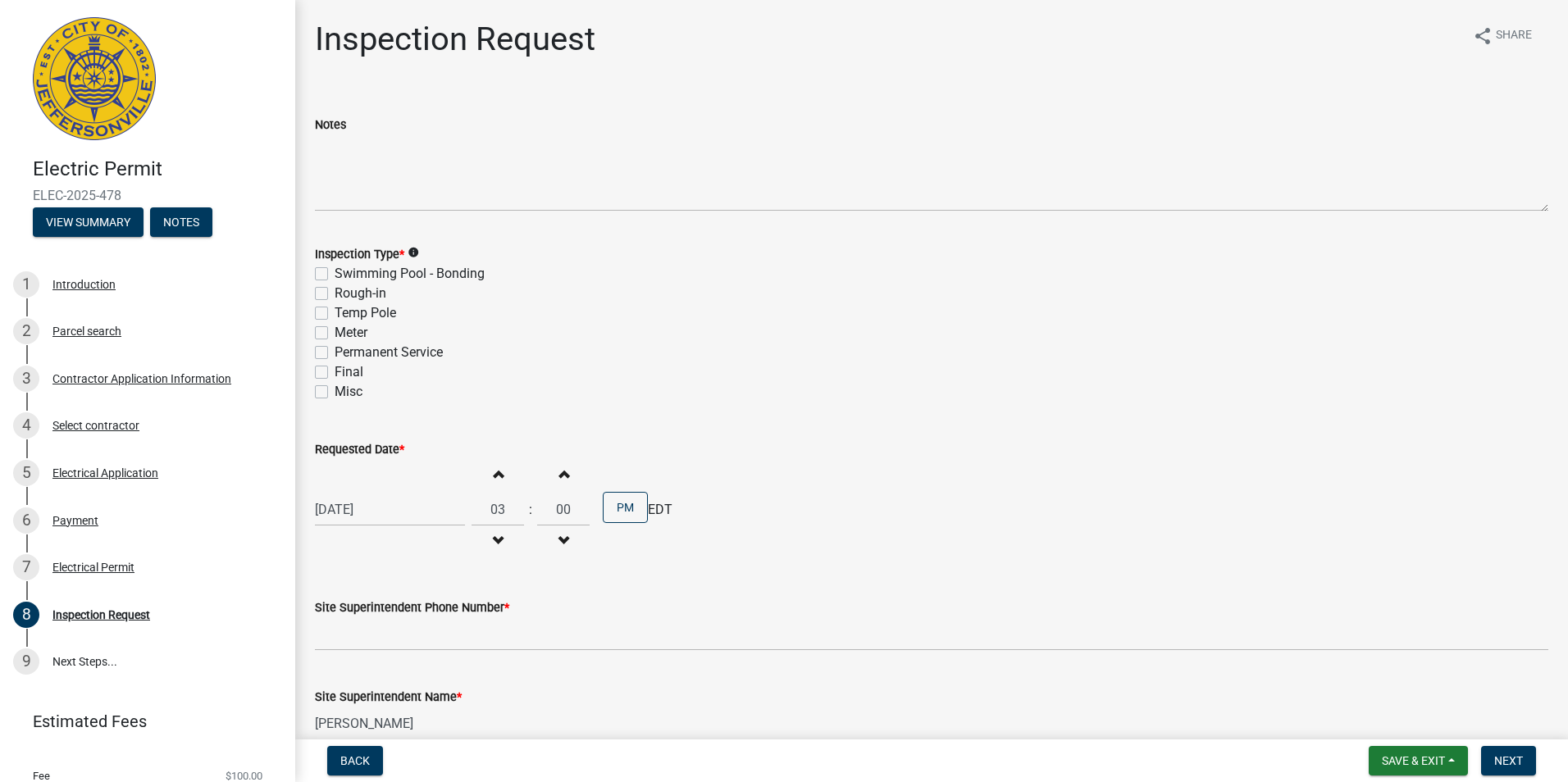
click at [334, 294] on input "Rough-in" at bounding box center [339, 288] width 11 height 11
checkbox input "true"
checkbox input "false"
checkbox input "true"
checkbox input "false"
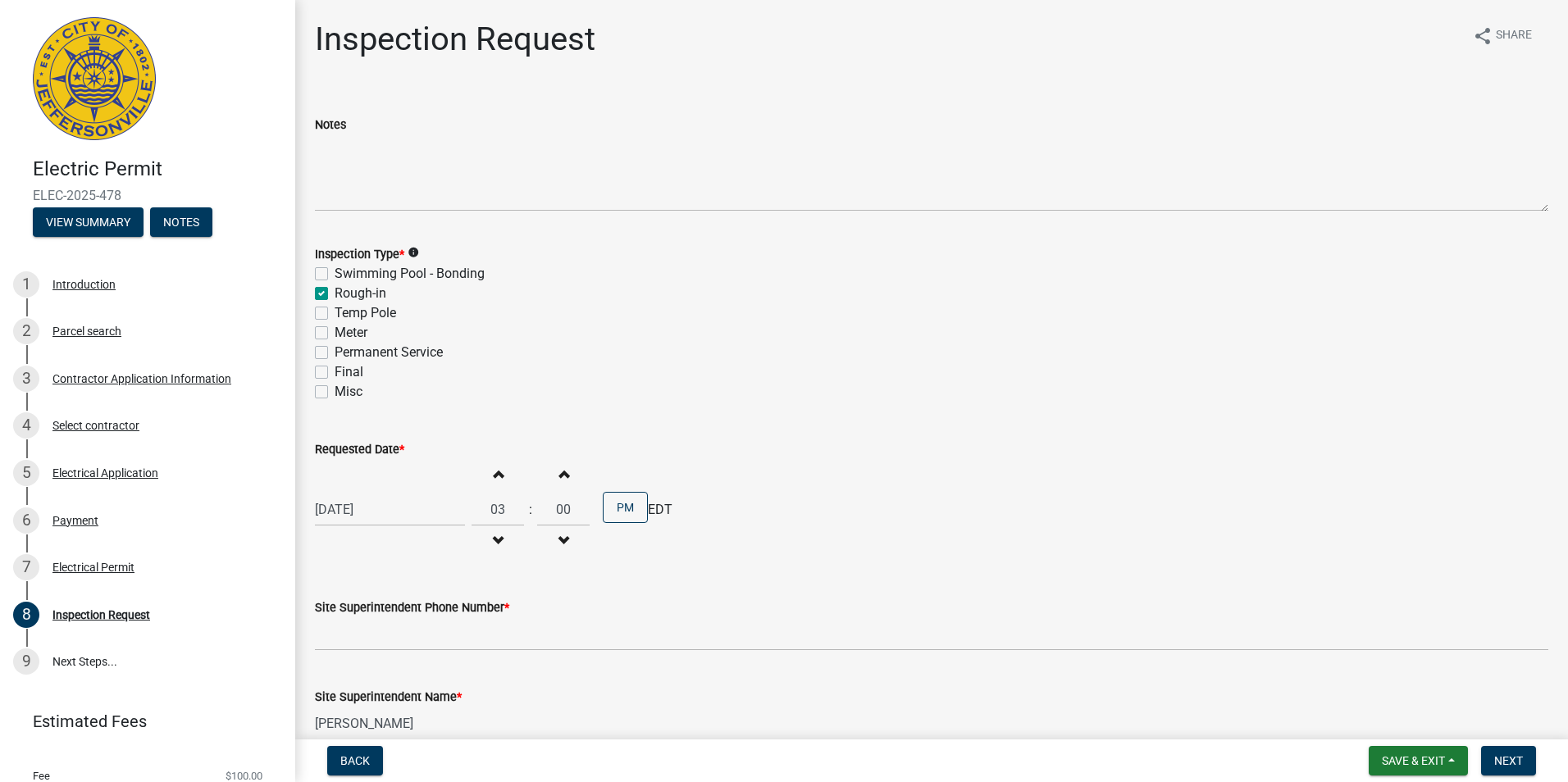
checkbox input "false"
click at [334, 332] on label "Meter" at bounding box center [350, 332] width 32 height 20
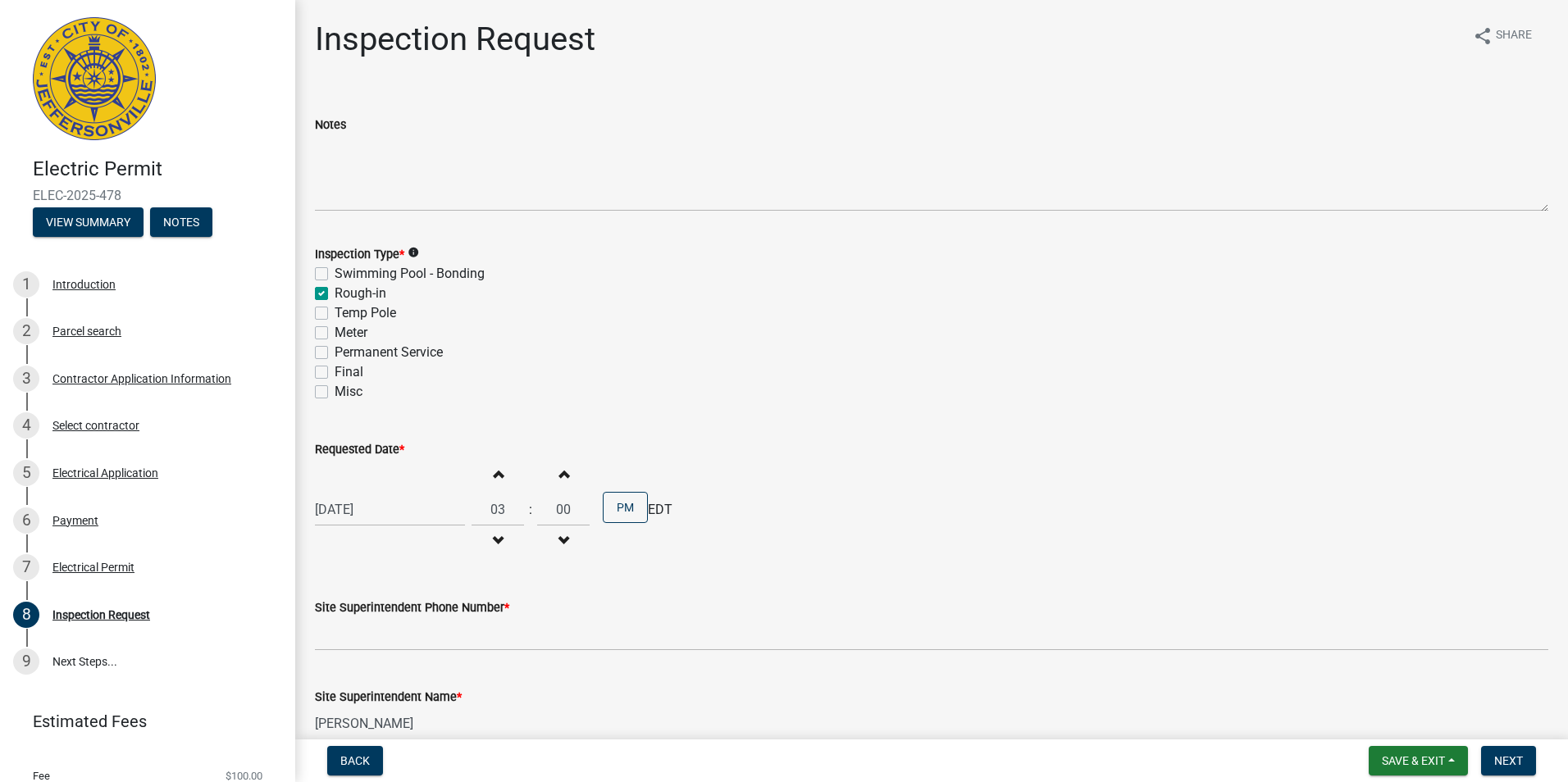
click at [334, 332] on input "Meter" at bounding box center [339, 328] width 11 height 11
checkbox input "true"
checkbox input "false"
checkbox input "true"
checkbox input "false"
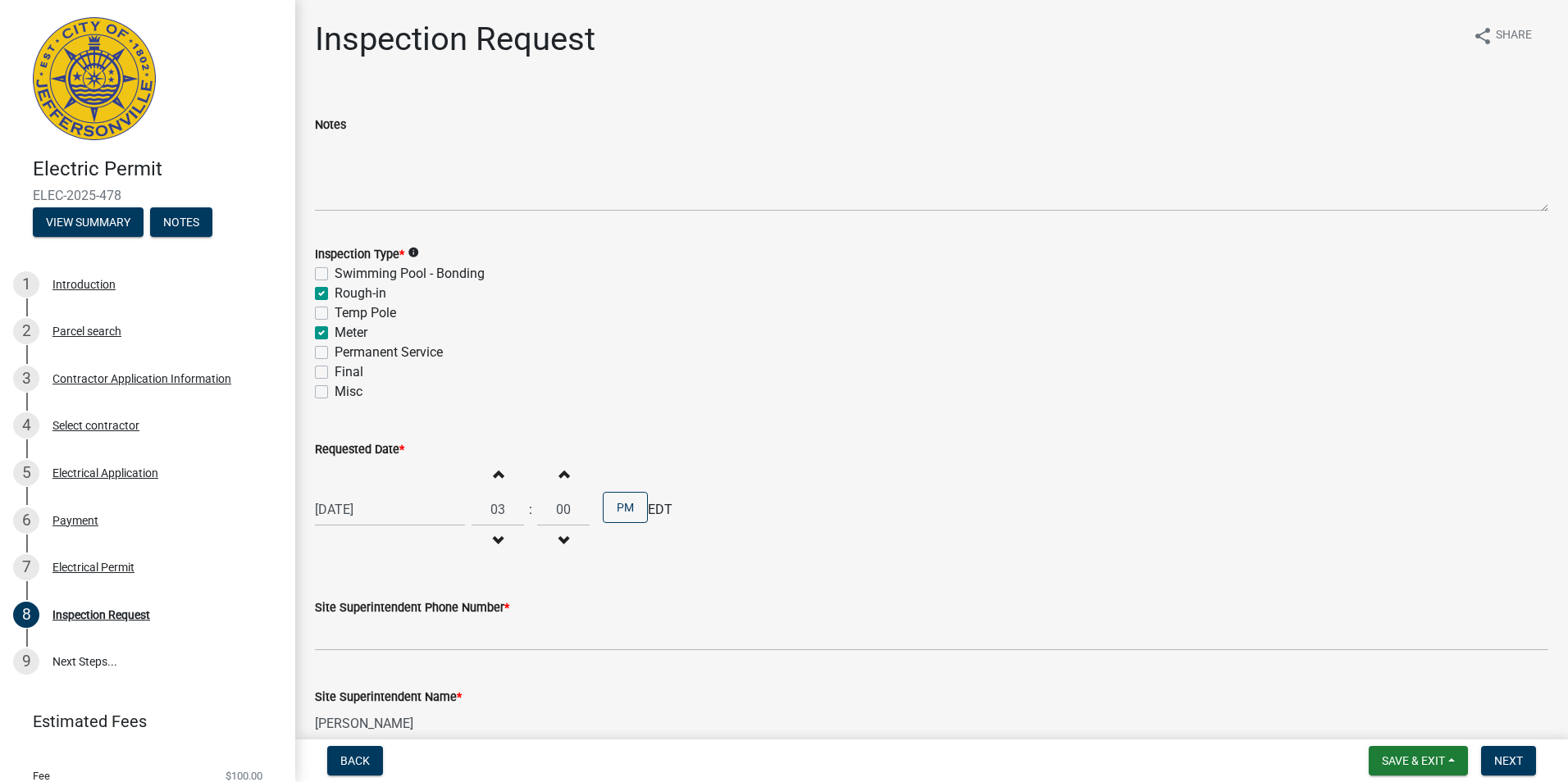
checkbox input "true"
checkbox input "false"
click at [334, 356] on label "Permanent Service" at bounding box center [389, 352] width 108 height 20
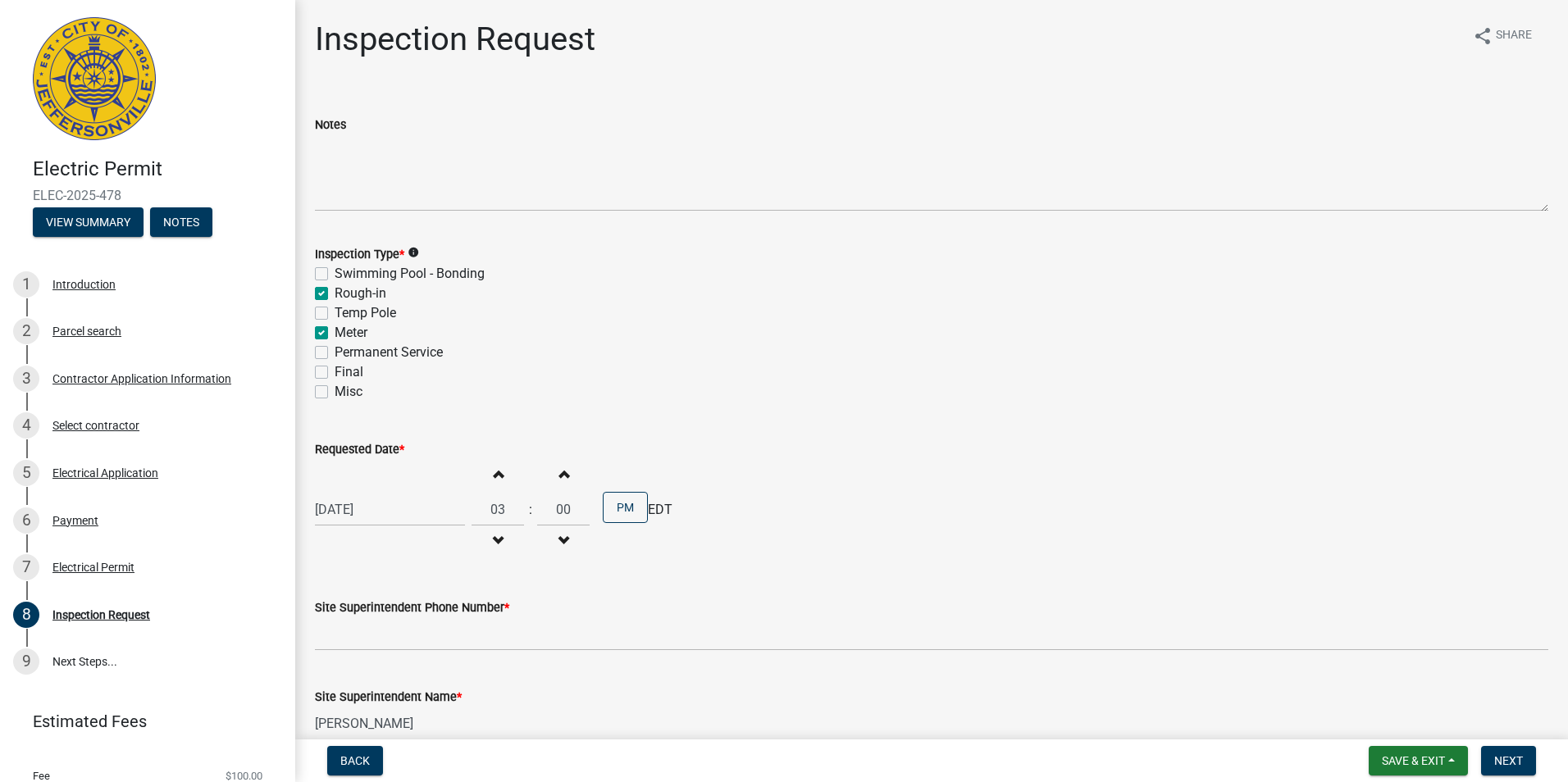
click at [334, 353] on input "Permanent Service" at bounding box center [339, 347] width 11 height 11
checkbox input "true"
checkbox input "false"
checkbox input "true"
checkbox input "false"
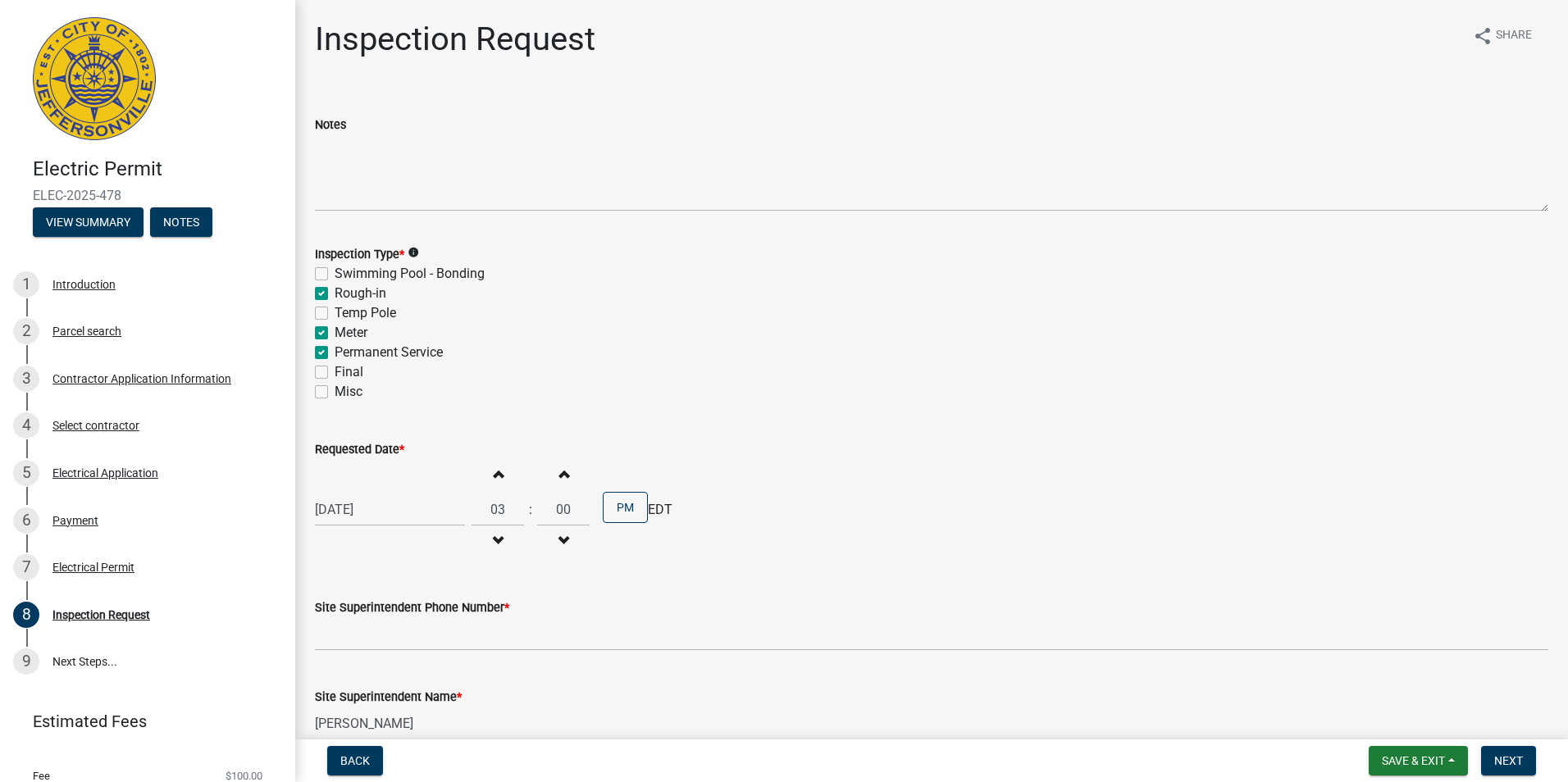
checkbox input "true"
checkbox input "false"
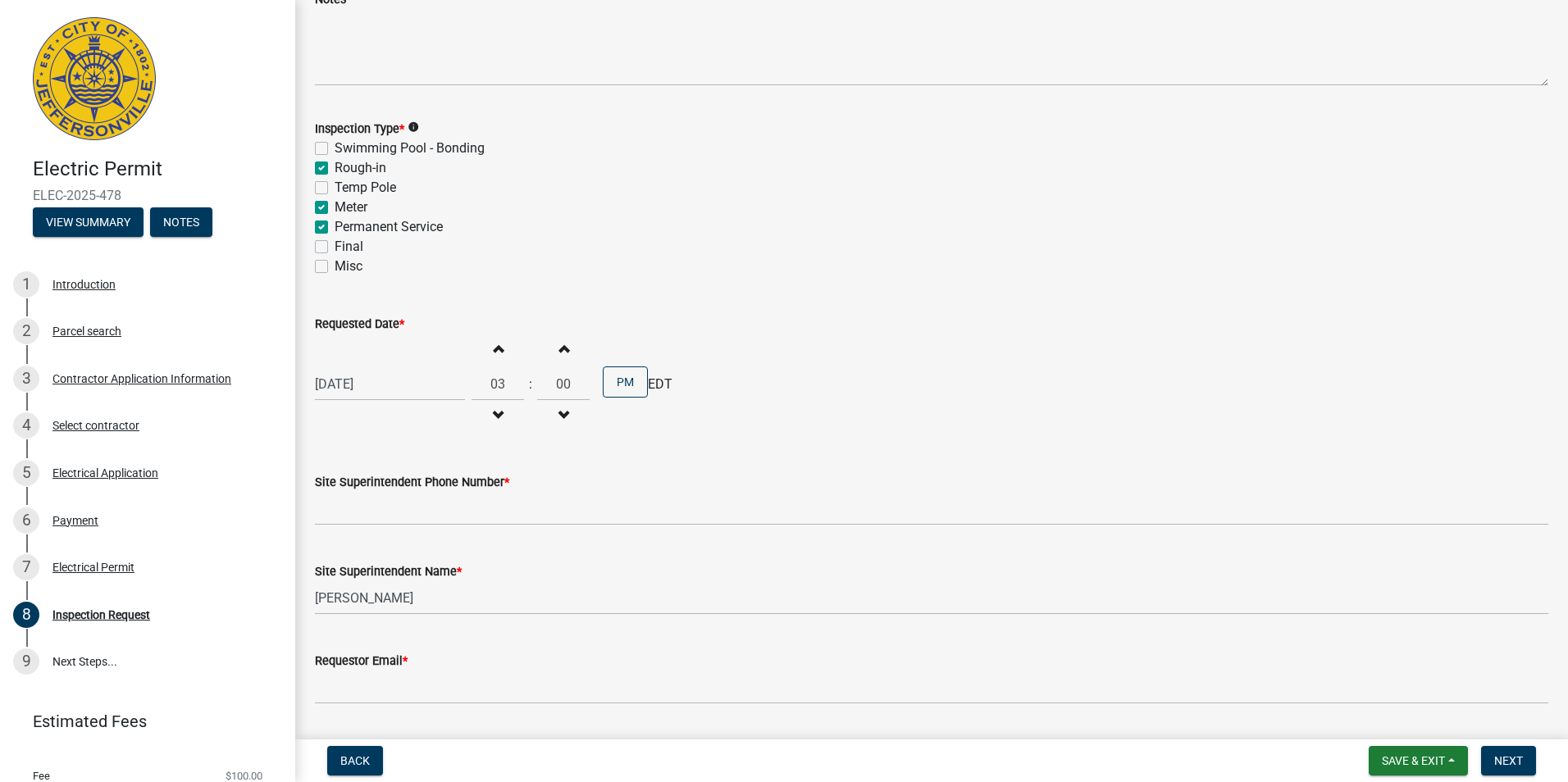
scroll to position [131, 0]
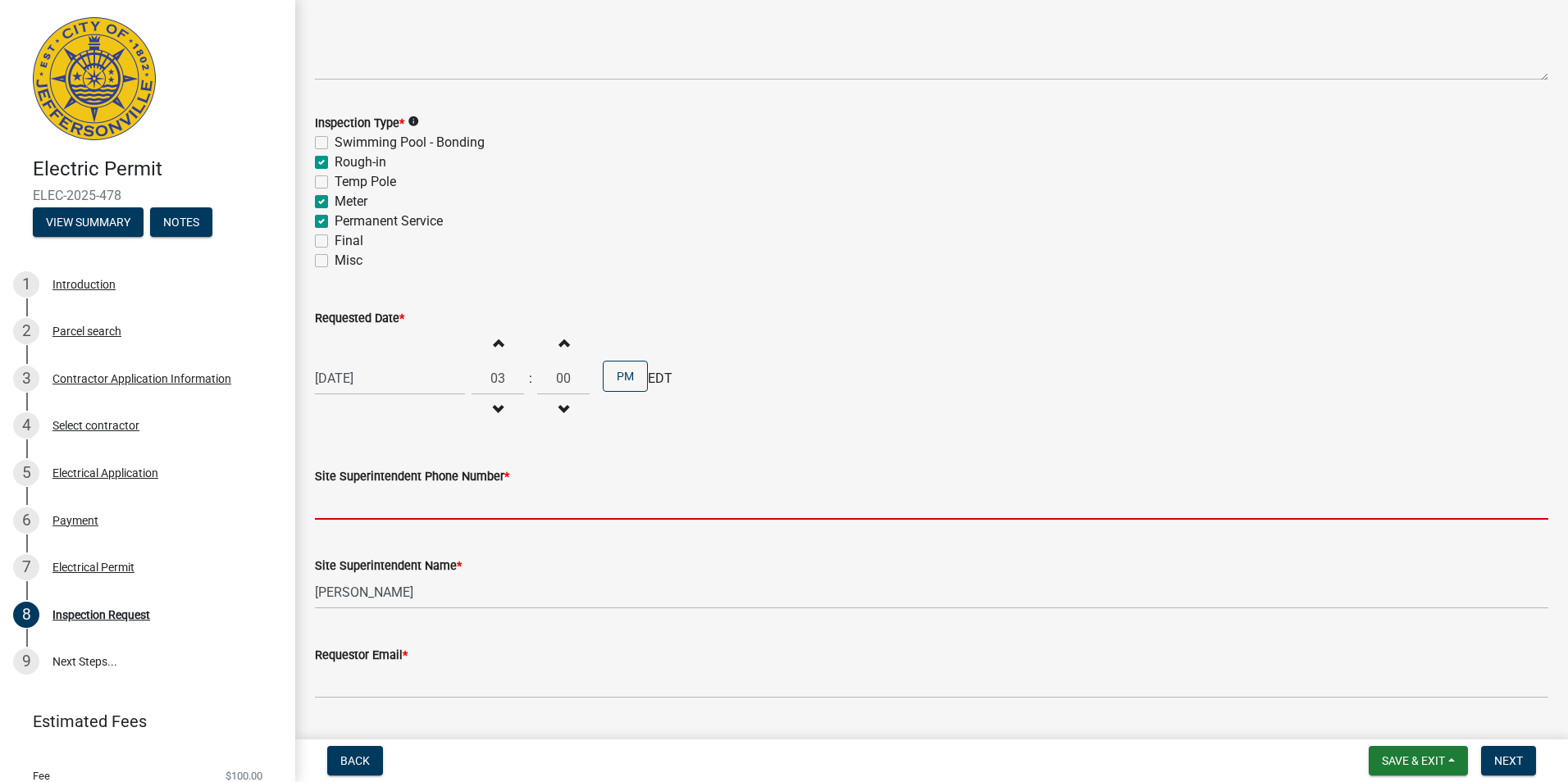
click at [350, 508] on input "Site Superintendent Phone Number *" at bounding box center [932, 503] width 1234 height 33
type input "[PHONE_NUMBER]"
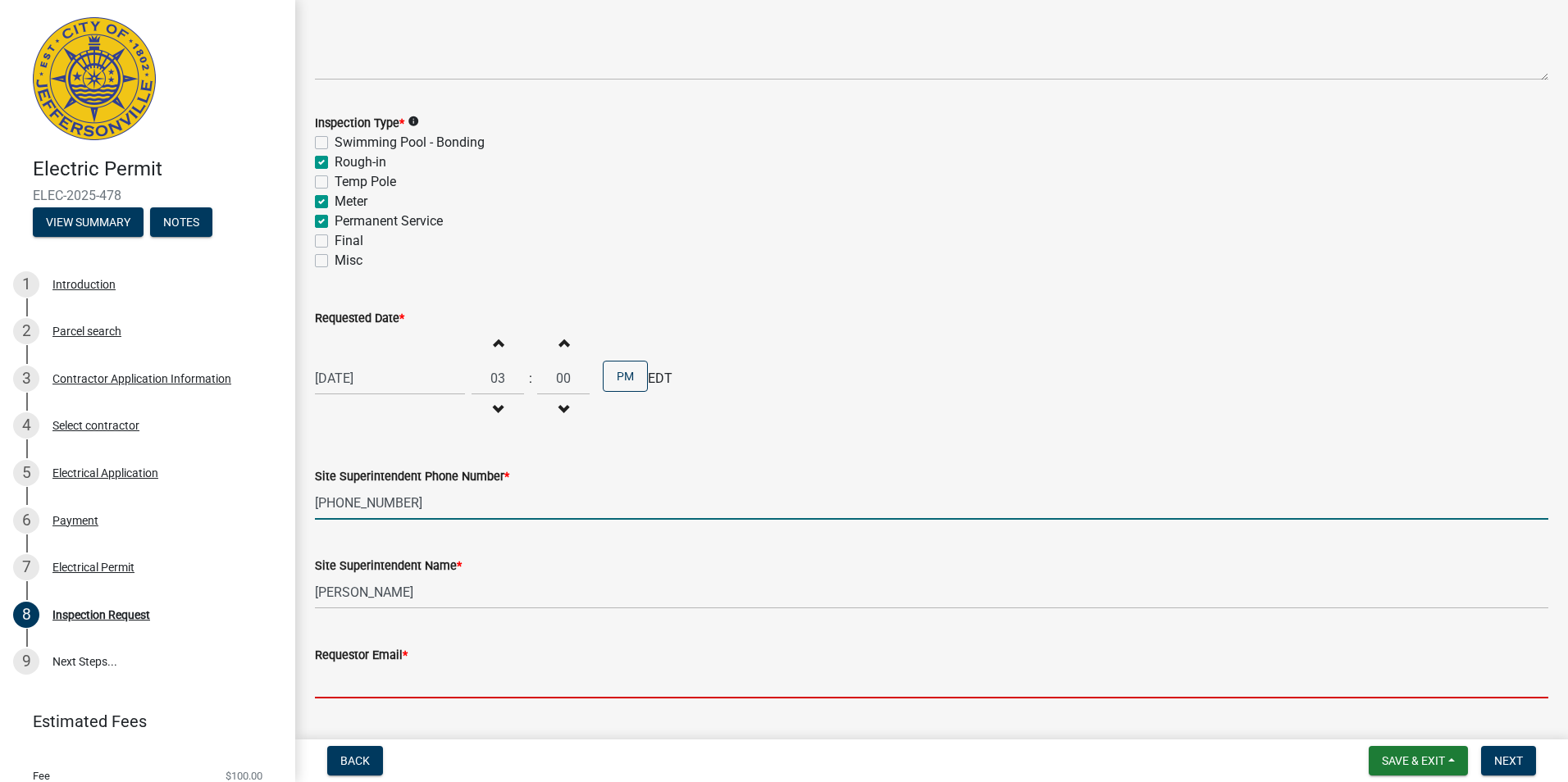
type input "[EMAIL_ADDRESS][PERSON_NAME][DOMAIN_NAME]"
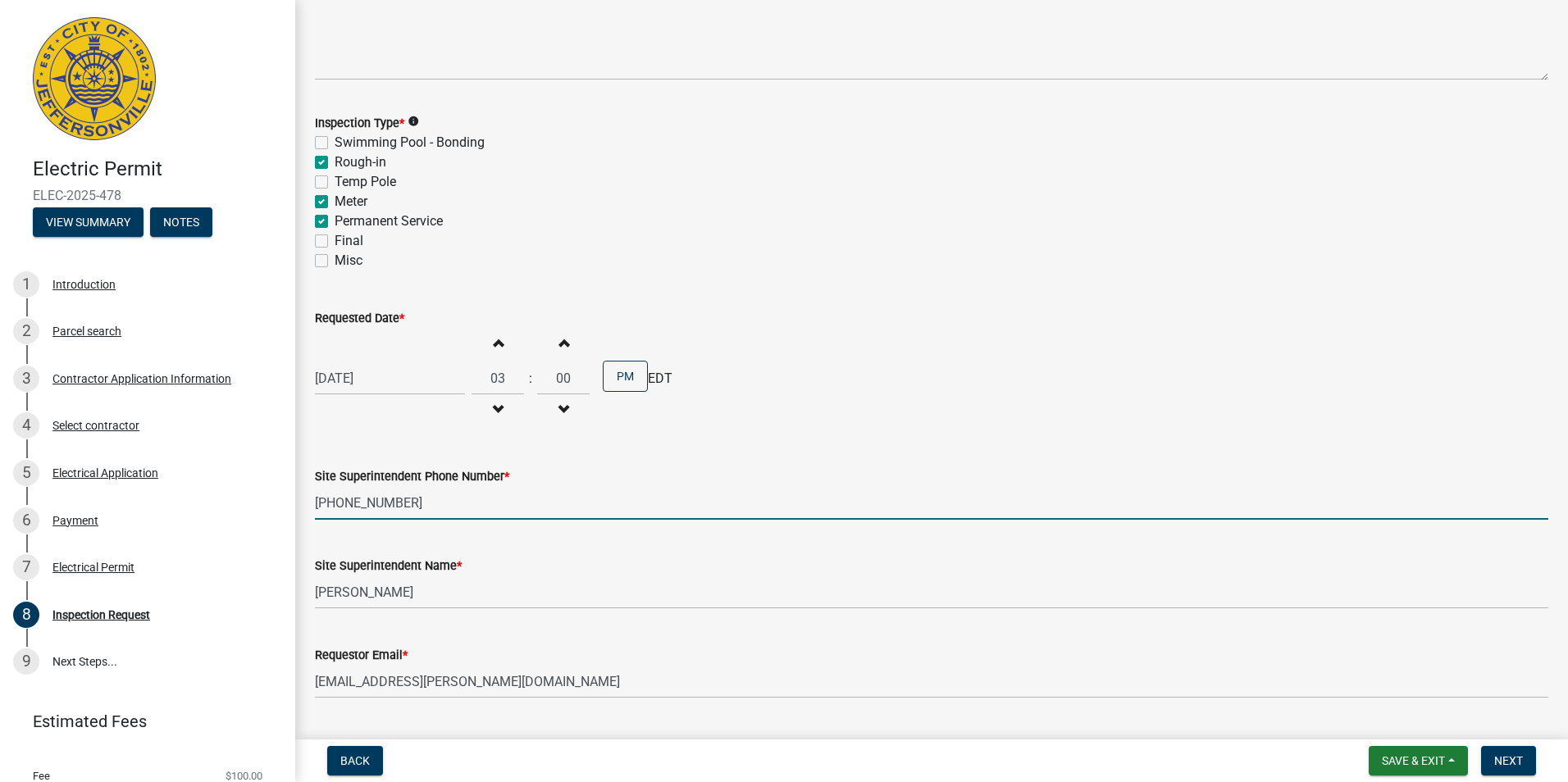
click at [439, 375] on div "[DATE]" at bounding box center [390, 379] width 151 height 33
select select "9"
select select "2025"
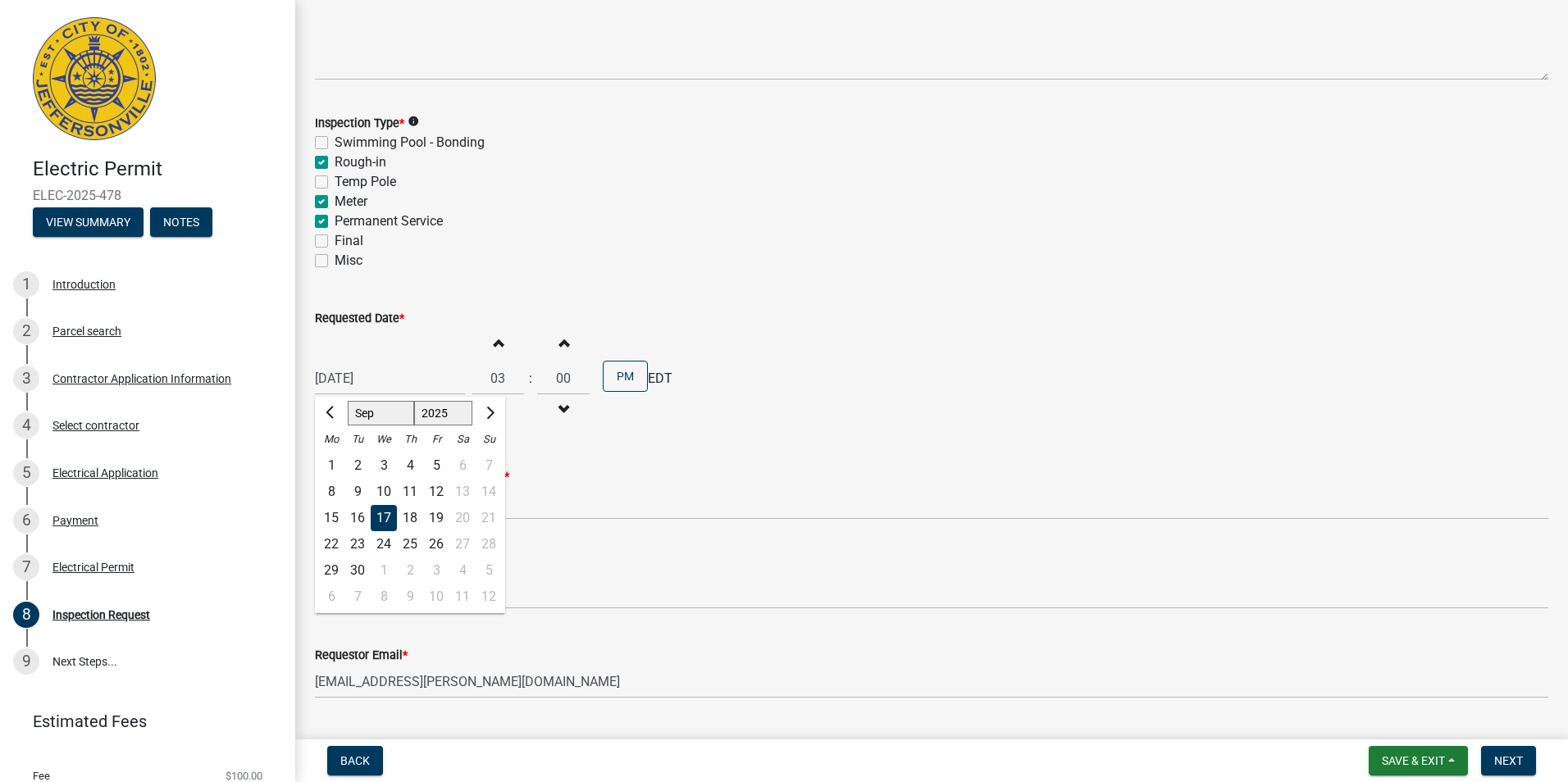
click at [413, 515] on div "18" at bounding box center [409, 518] width 27 height 27
type input "[DATE]"
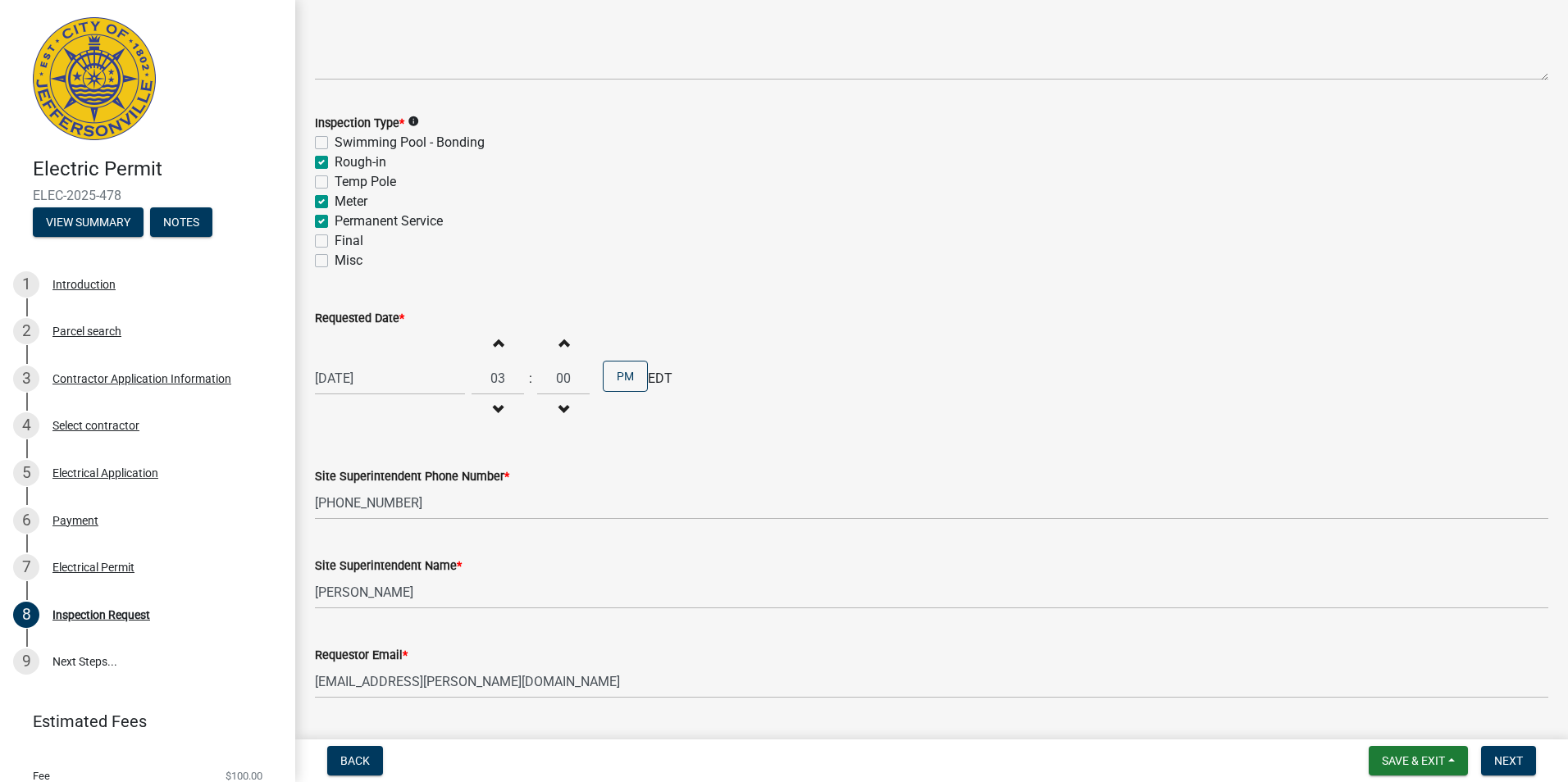
click at [494, 411] on span "button" at bounding box center [498, 409] width 8 height 13
type input "01"
click at [1424, 761] on span "Save & Exit" at bounding box center [1414, 760] width 63 height 13
click at [1414, 718] on button "Save & Exit" at bounding box center [1402, 718] width 131 height 39
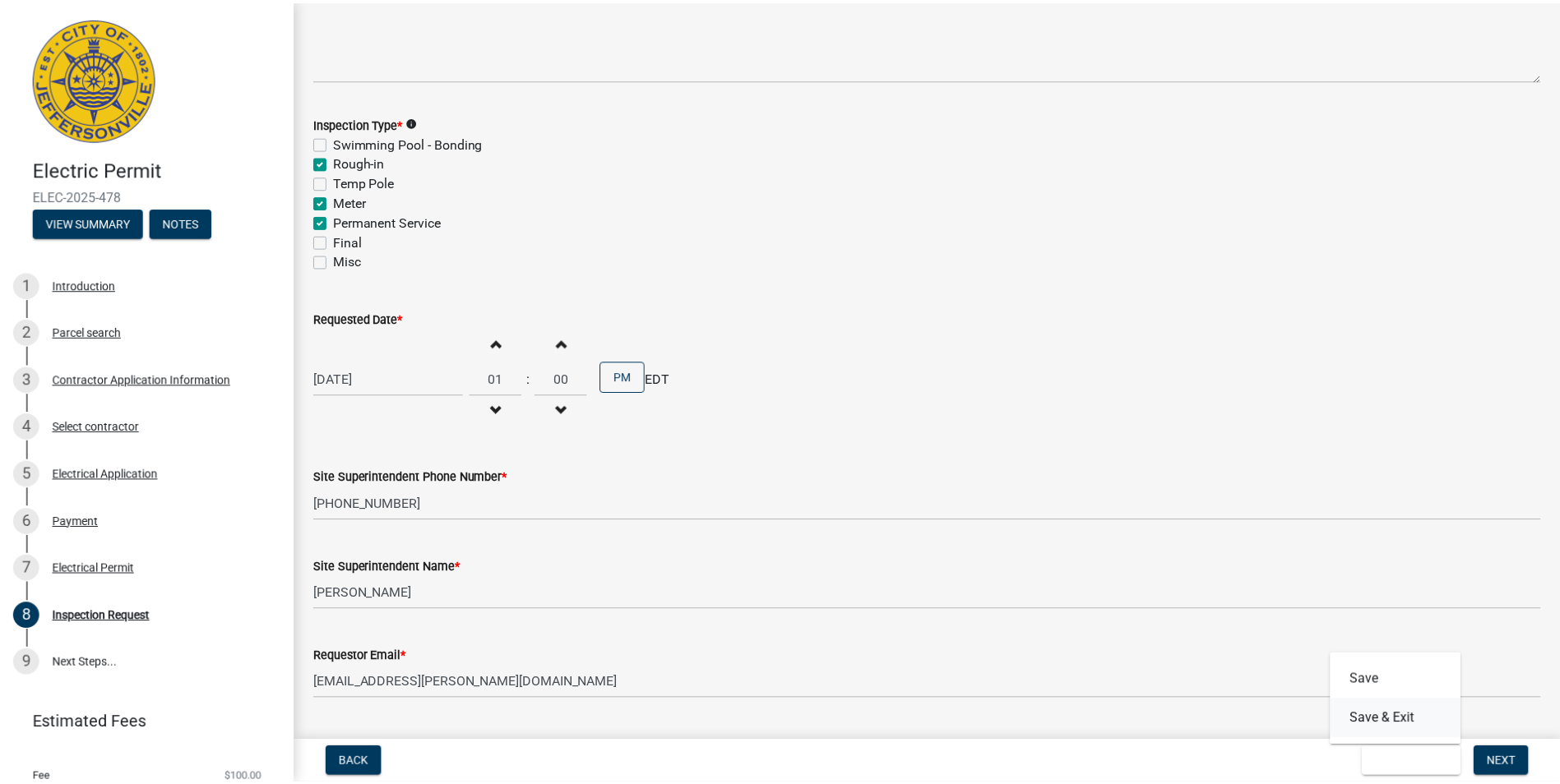
scroll to position [0, 0]
